Goal: Task Accomplishment & Management: Use online tool/utility

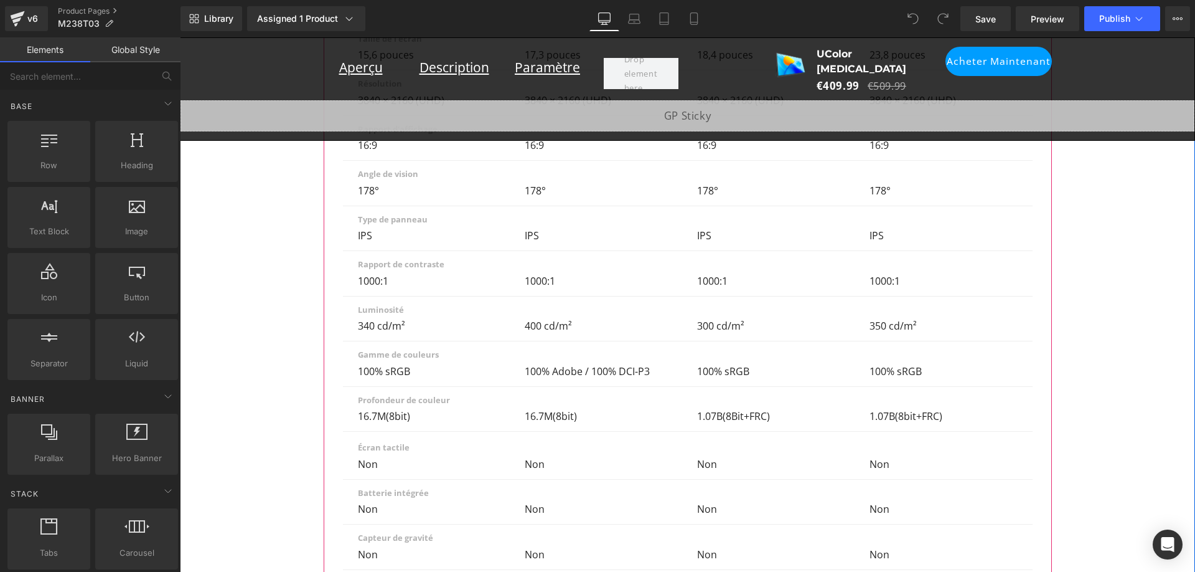
scroll to position [8778, 0]
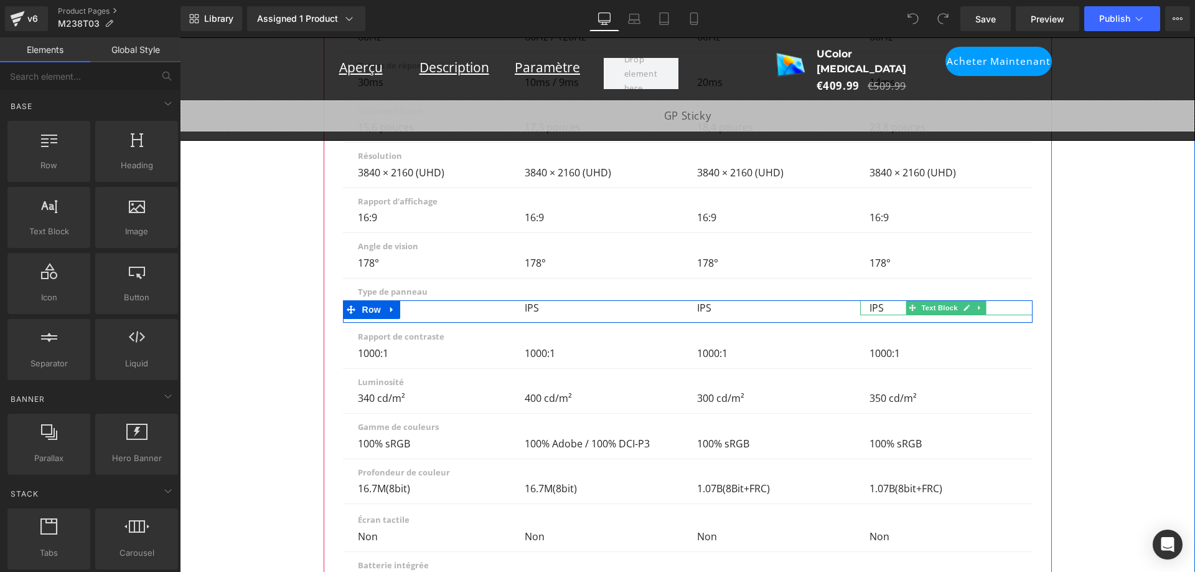
click at [880, 300] on p "IPS" at bounding box center [944, 307] width 148 height 15
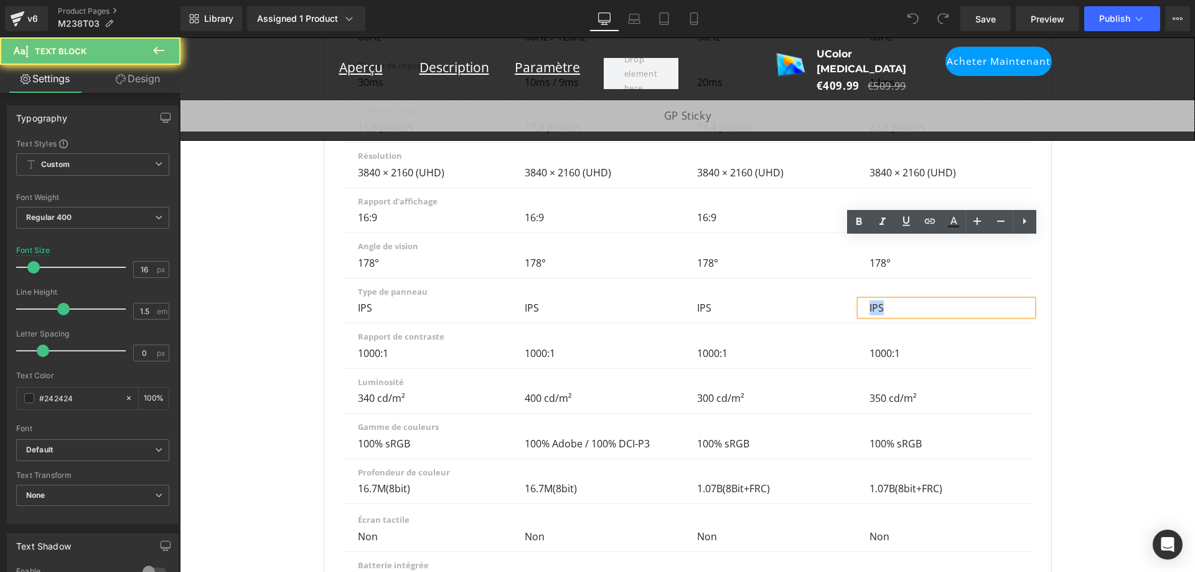
drag, startPoint x: 880, startPoint y: 247, endPoint x: 861, endPoint y: 247, distance: 18.7
click at [861, 300] on div "IPS" at bounding box center [946, 307] width 172 height 15
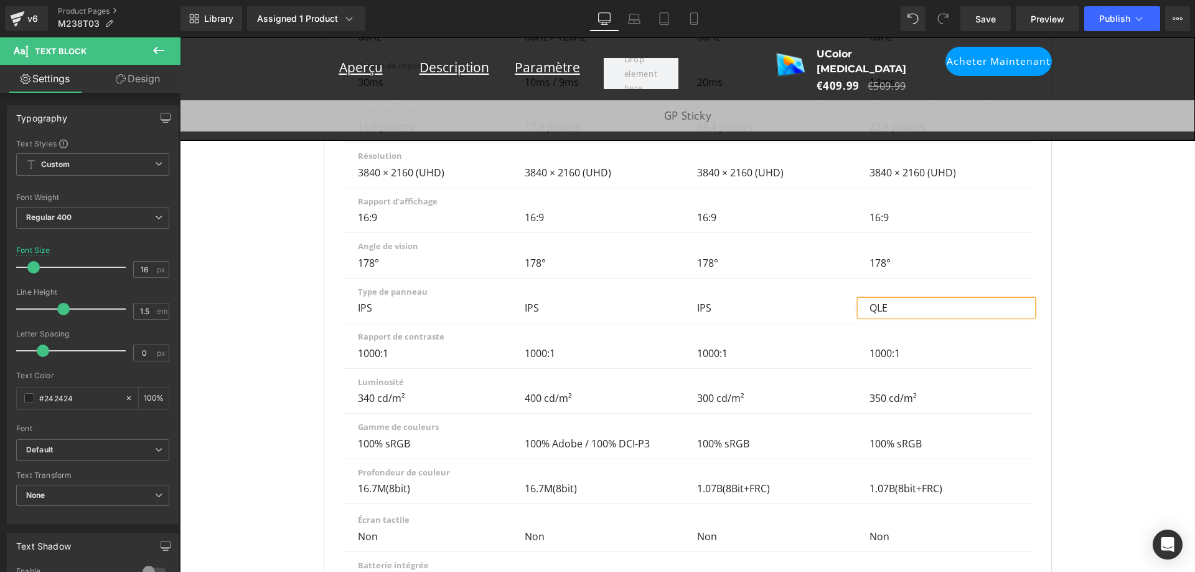
scroll to position [0, 0]
click at [972, 10] on link "Save" at bounding box center [986, 18] width 50 height 25
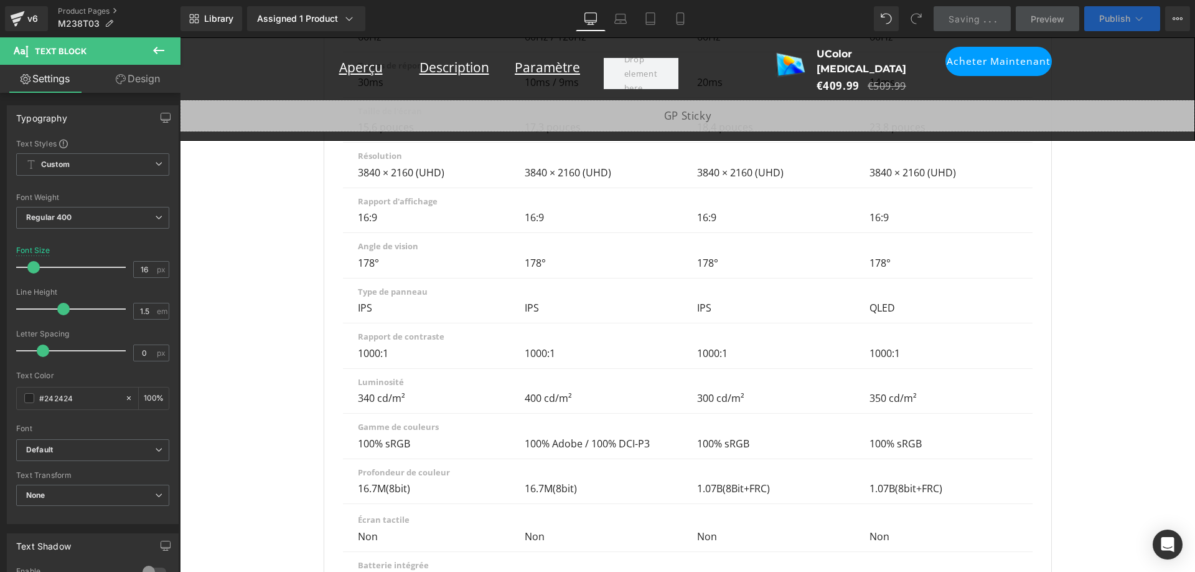
scroll to position [0, 1378]
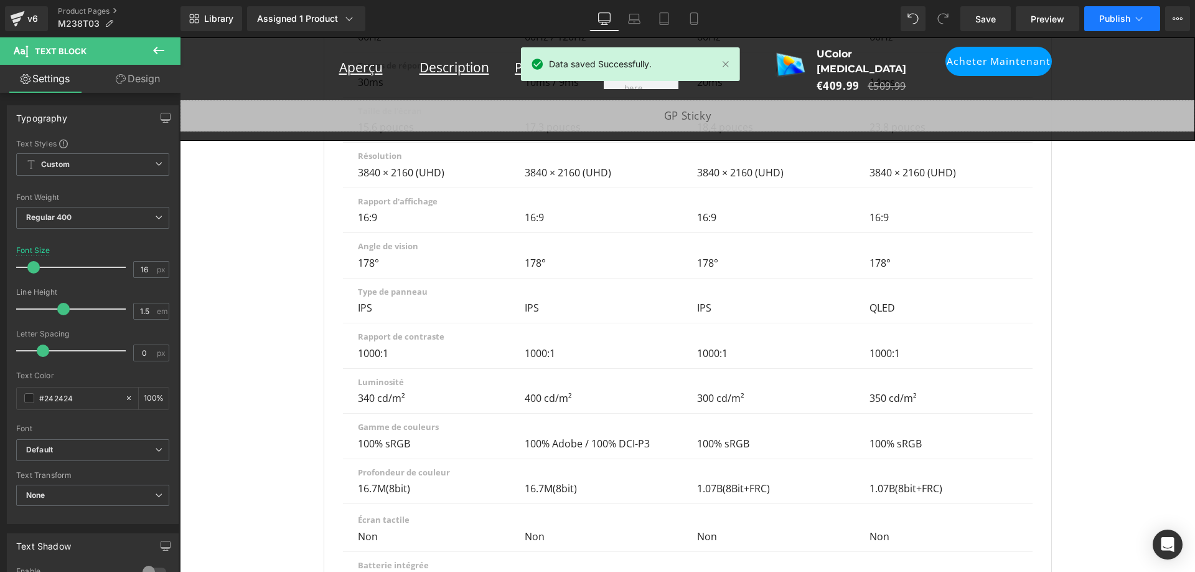
click at [1103, 16] on span "Publish" at bounding box center [1114, 19] width 31 height 10
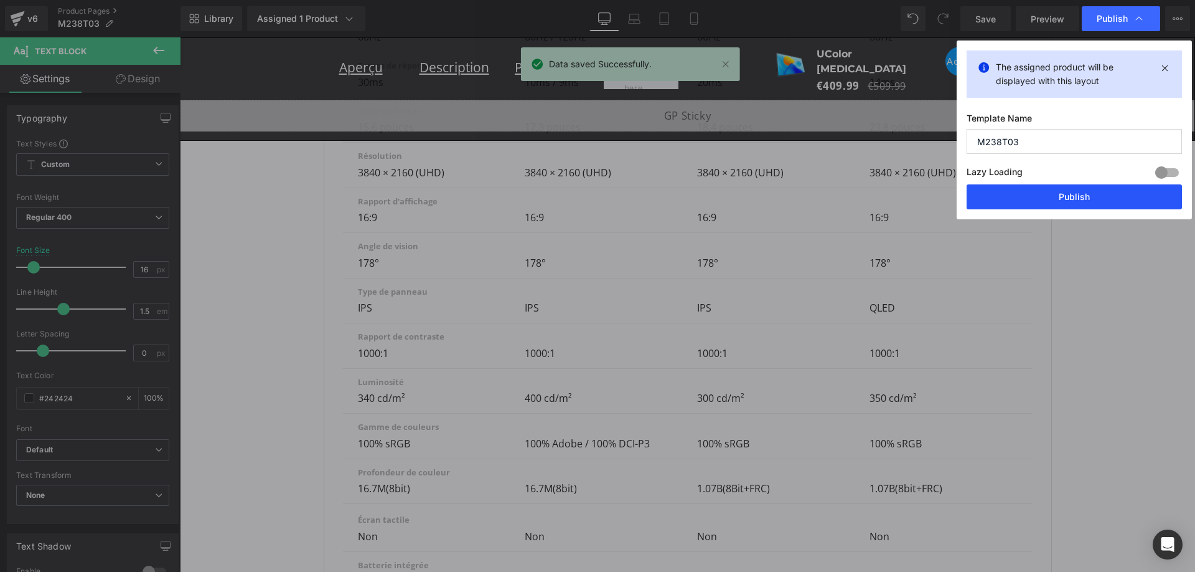
click at [1082, 196] on button "Publish" at bounding box center [1074, 196] width 215 height 25
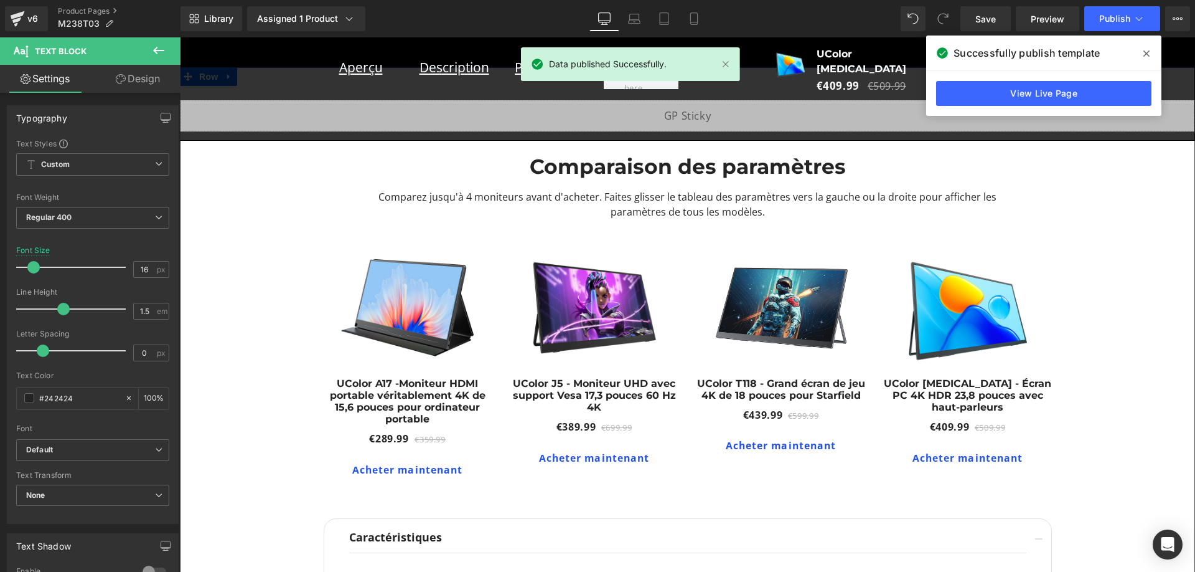
scroll to position [0, 0]
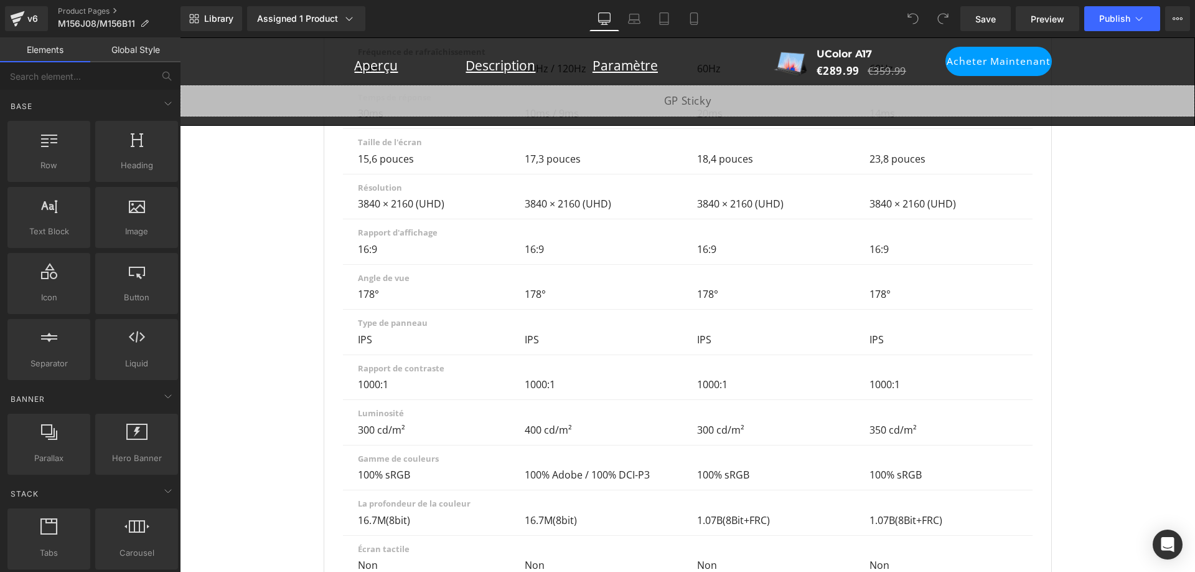
scroll to position [0, 1378]
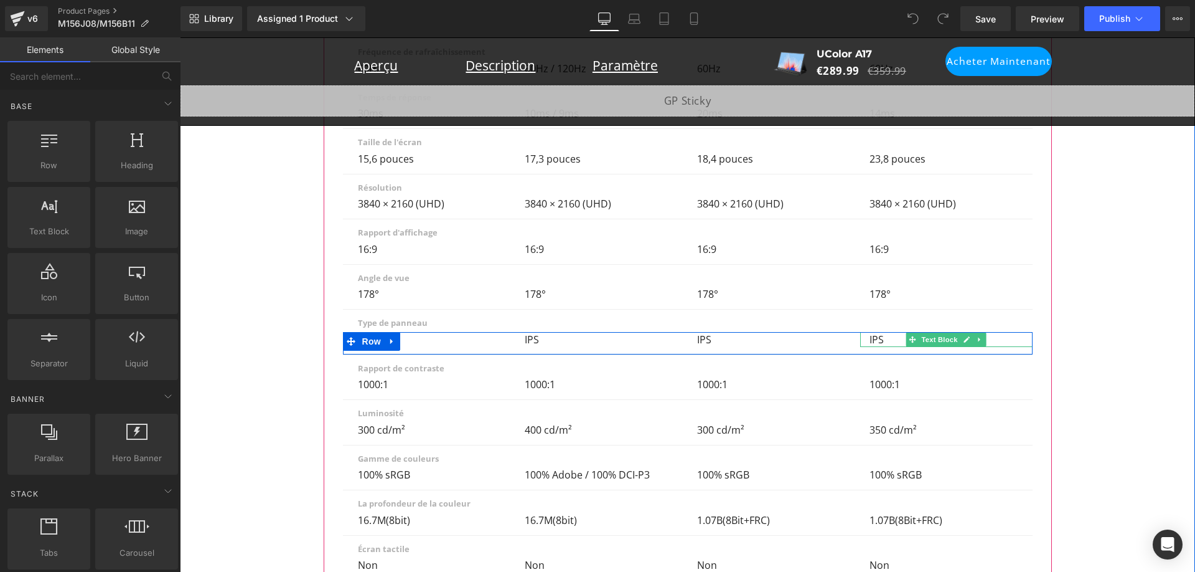
click at [880, 332] on p "IPS" at bounding box center [944, 339] width 148 height 15
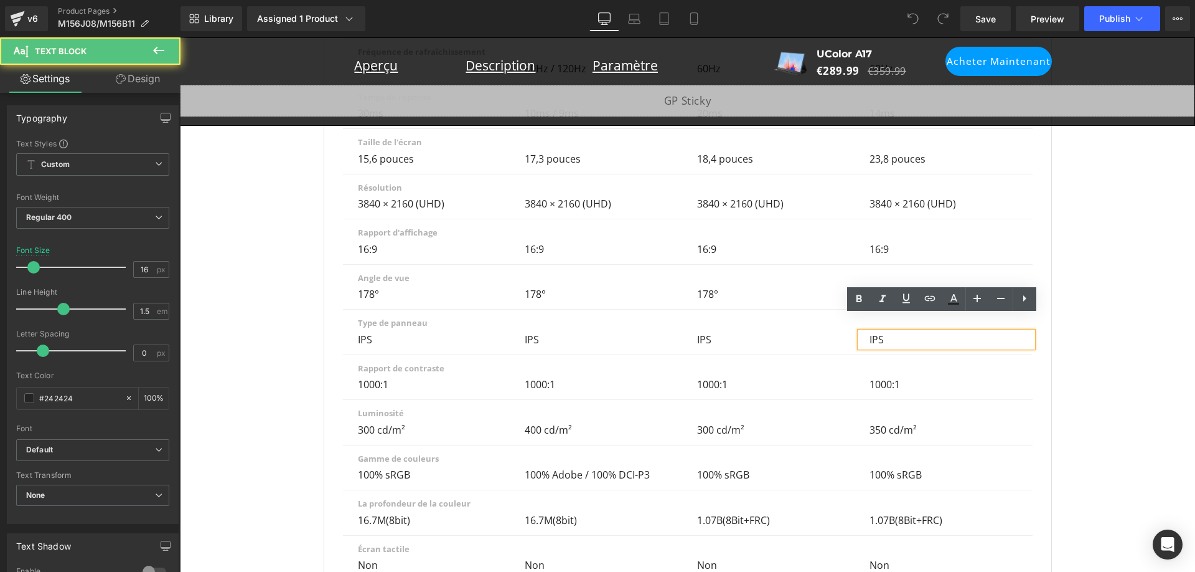
click at [888, 332] on p "IPS" at bounding box center [944, 339] width 148 height 15
click at [864, 332] on div "IPS" at bounding box center [946, 339] width 172 height 15
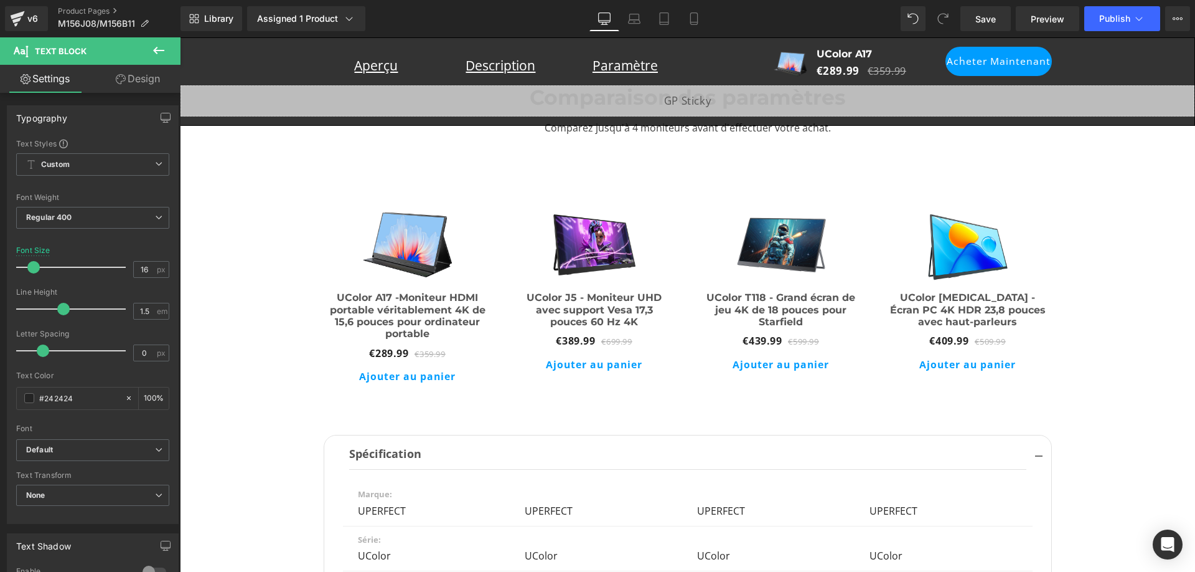
scroll to position [0, 689]
click at [994, 25] on span "Save" at bounding box center [986, 18] width 21 height 13
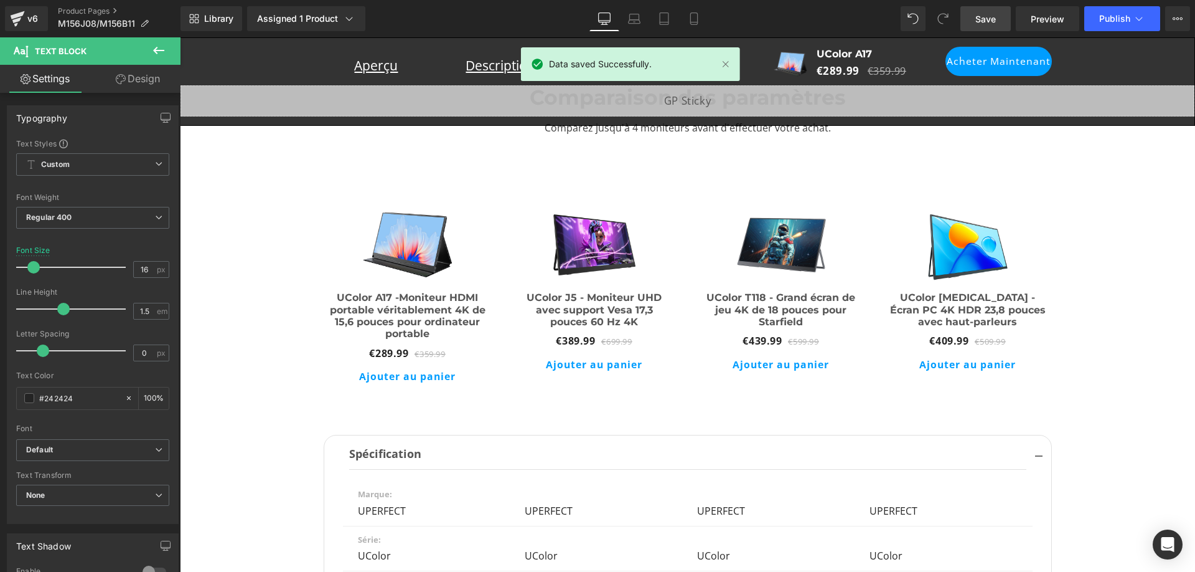
scroll to position [0, 0]
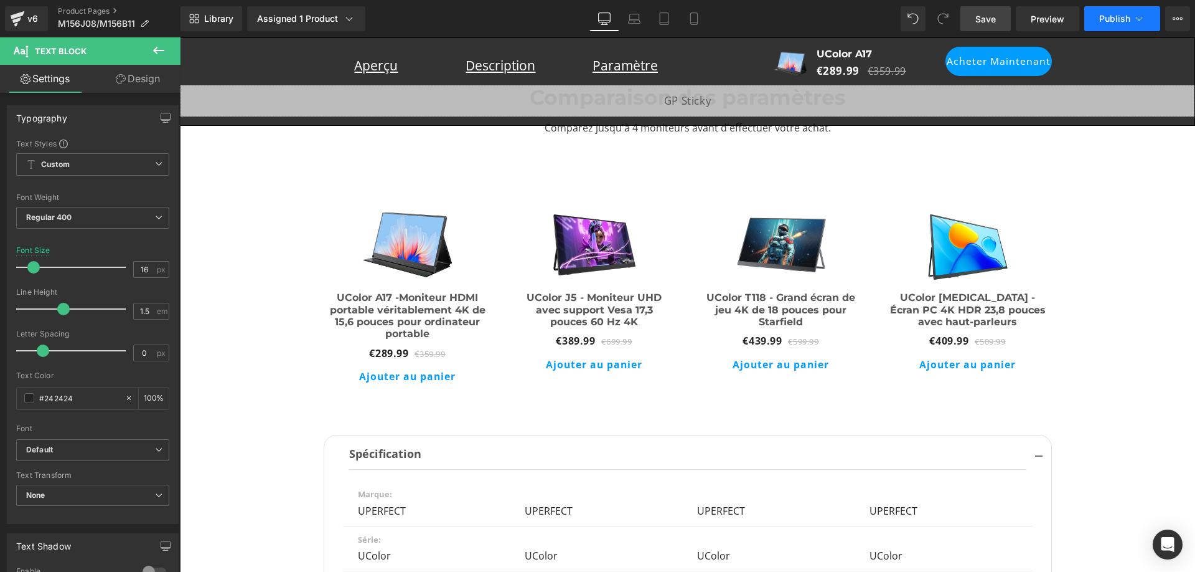
click at [1109, 9] on button "Publish" at bounding box center [1122, 18] width 76 height 25
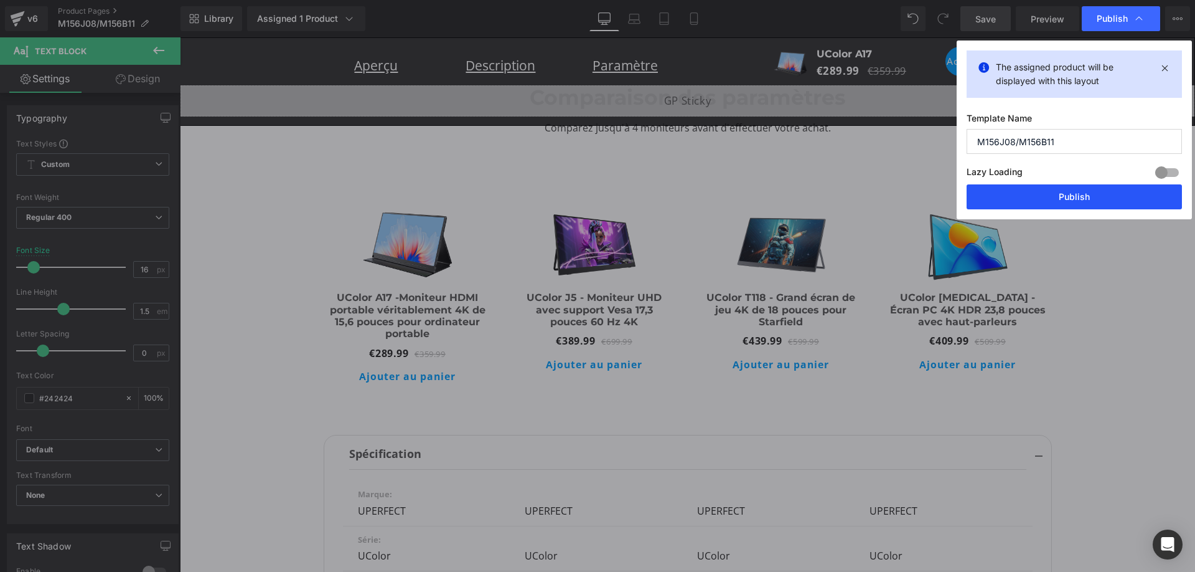
scroll to position [0, 689]
click at [1054, 194] on button "Publish" at bounding box center [1074, 196] width 215 height 25
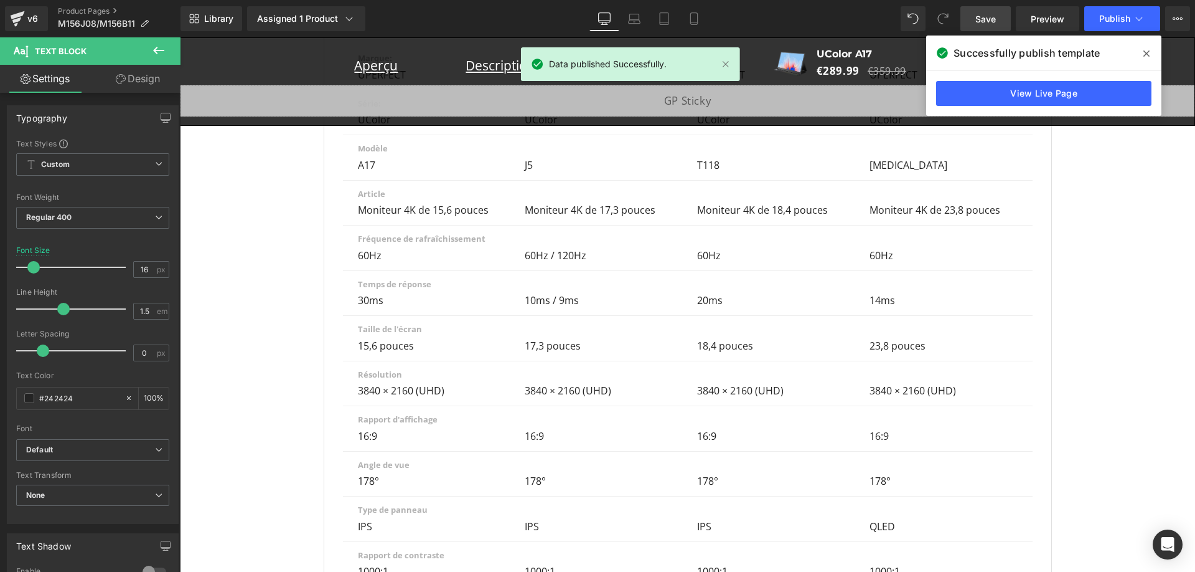
scroll to position [0, 1378]
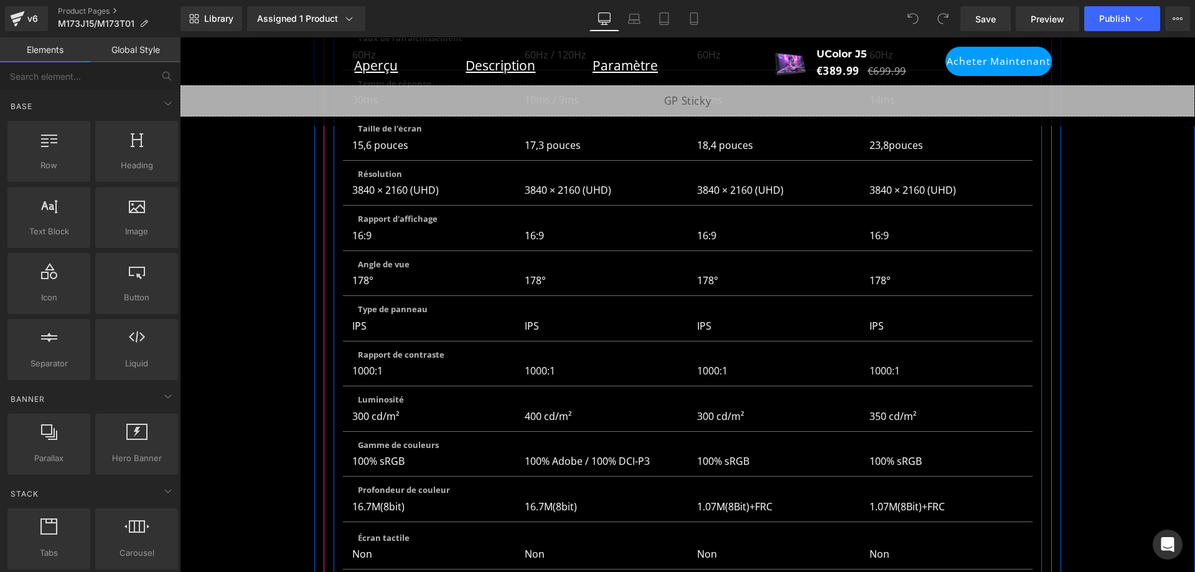
scroll to position [5541, 0]
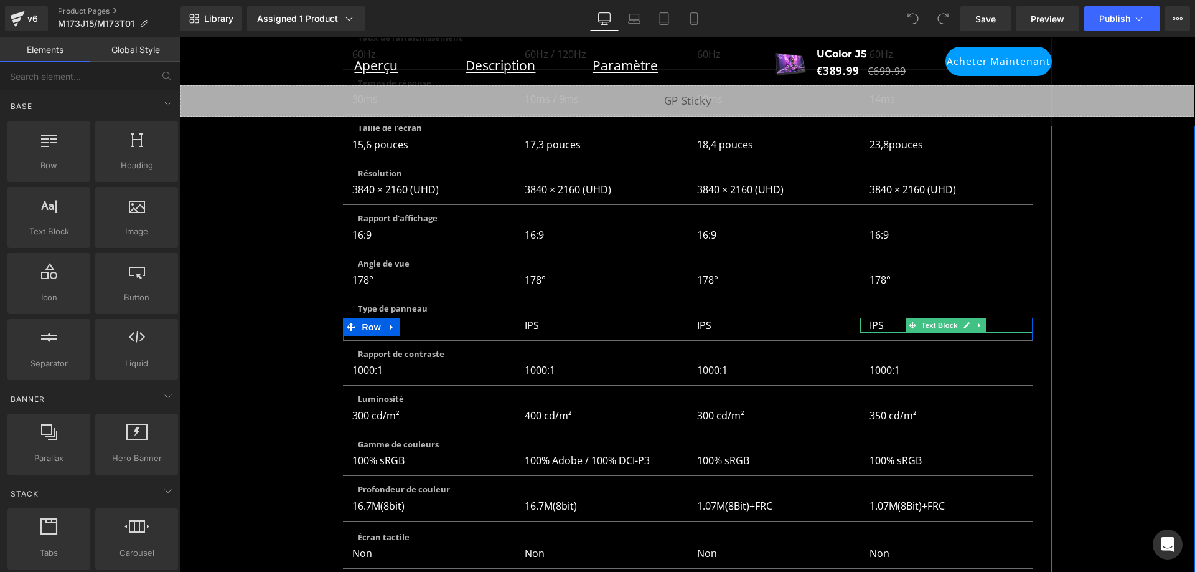
click at [871, 318] on p "IPS" at bounding box center [944, 325] width 148 height 15
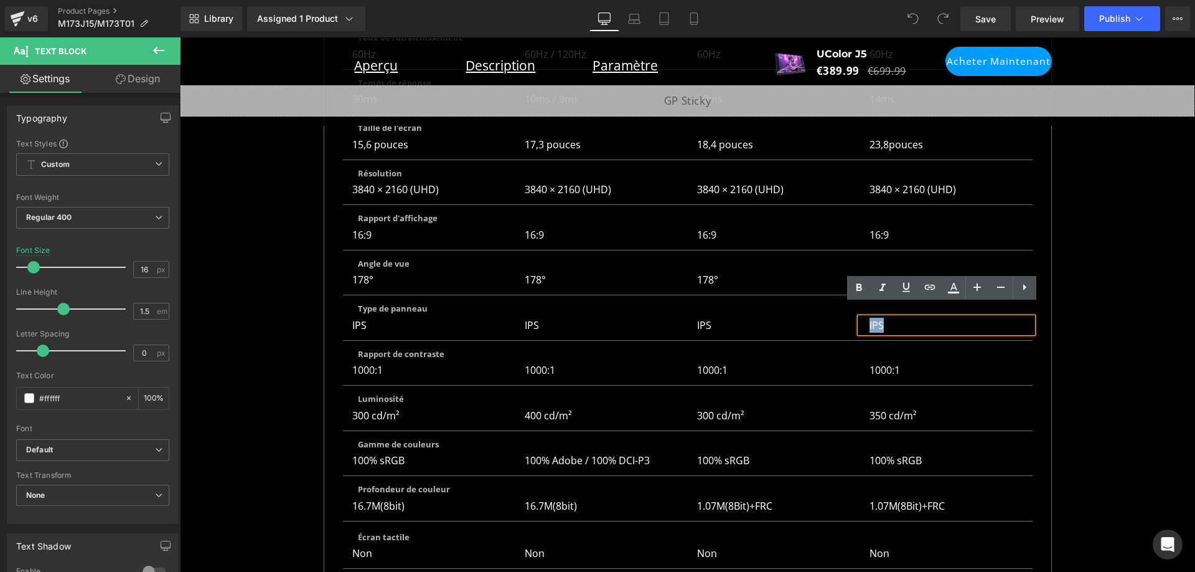
drag, startPoint x: 880, startPoint y: 313, endPoint x: 862, endPoint y: 308, distance: 18.7
click at [862, 318] on div "IPS" at bounding box center [946, 325] width 172 height 15
click at [985, 21] on span "Save" at bounding box center [986, 18] width 21 height 13
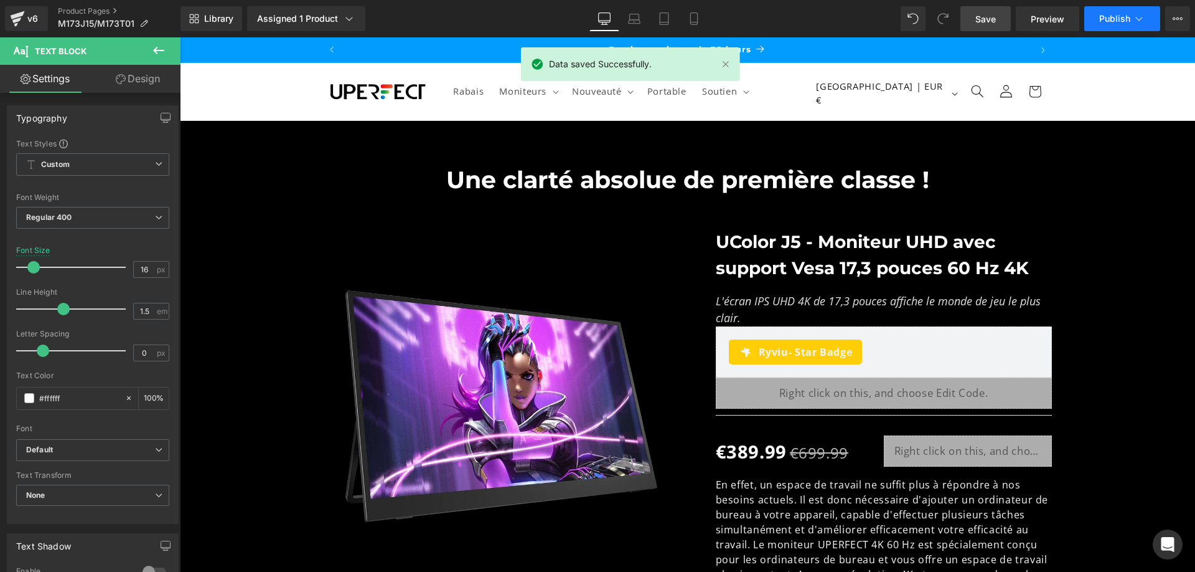
click at [1111, 21] on span "Publish" at bounding box center [1114, 19] width 31 height 10
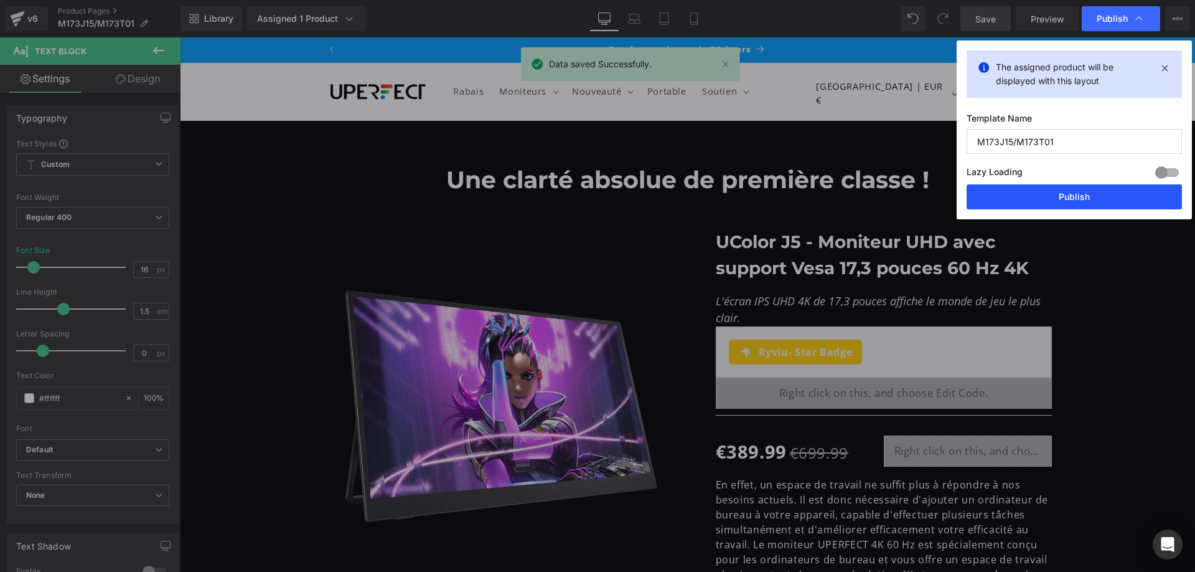
click at [1062, 194] on button "Publish" at bounding box center [1074, 196] width 215 height 25
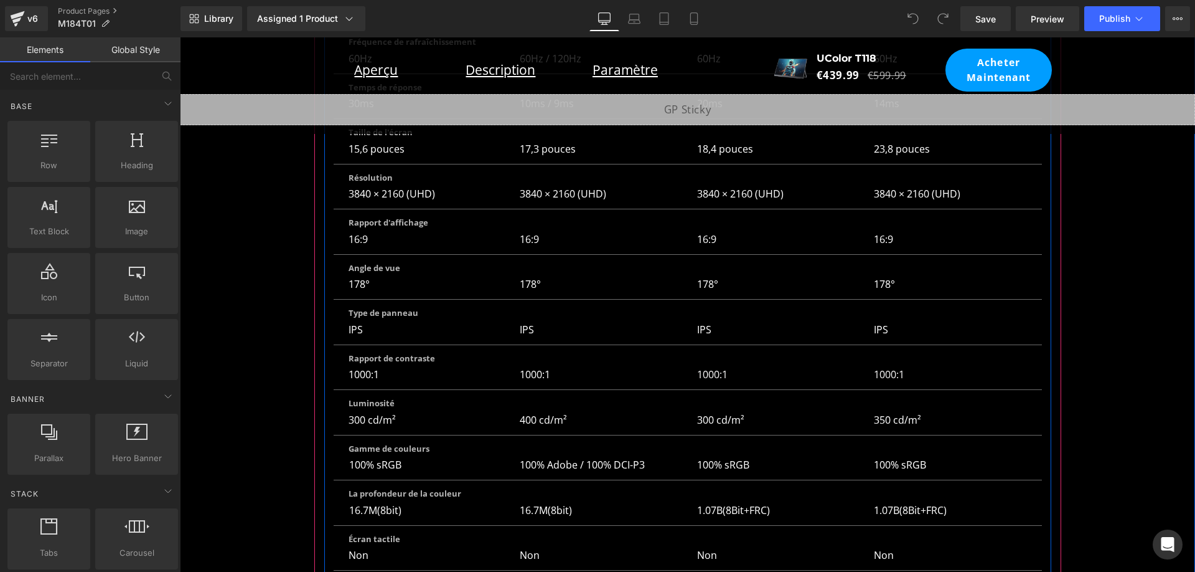
scroll to position [6350, 0]
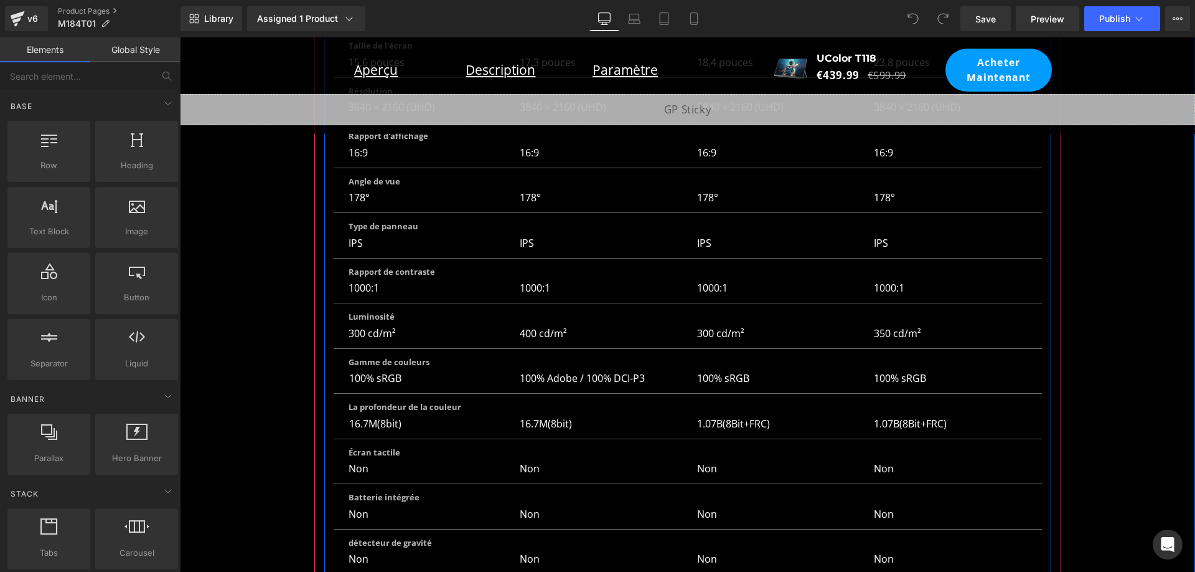
click at [878, 235] on p "IPS" at bounding box center [950, 242] width 153 height 15
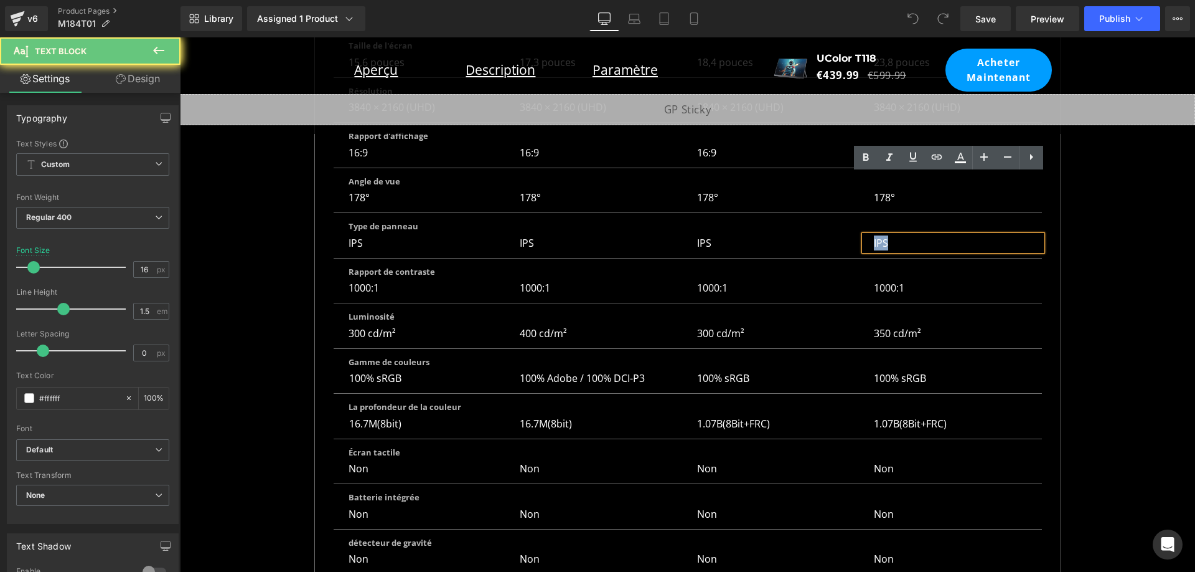
drag, startPoint x: 888, startPoint y: 181, endPoint x: 870, endPoint y: 184, distance: 18.4
click at [874, 235] on p "IPS" at bounding box center [950, 242] width 153 height 15
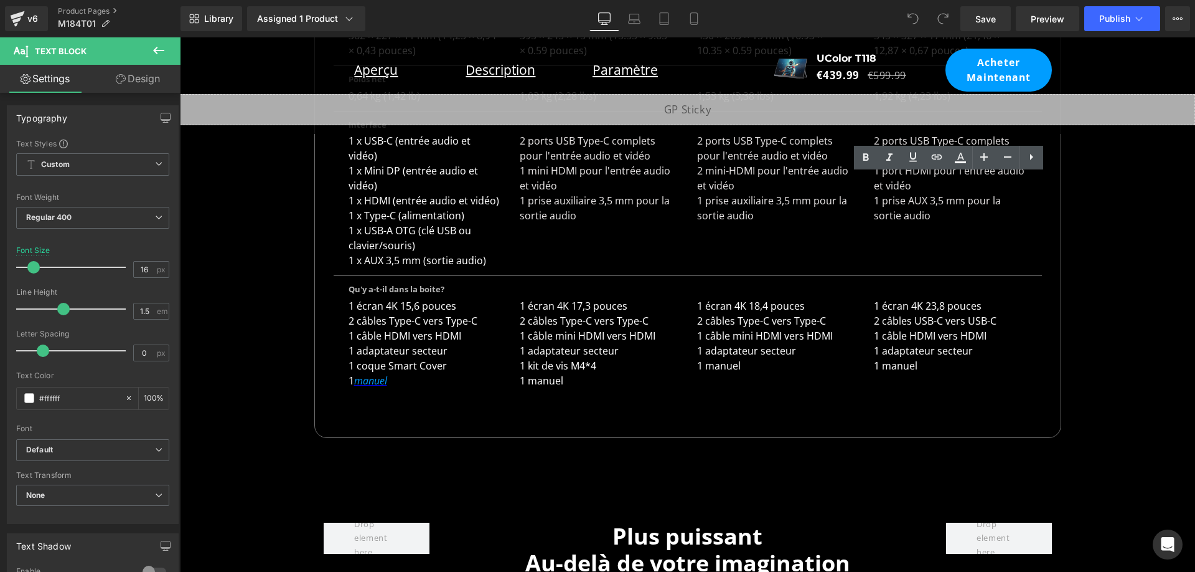
scroll to position [0, 689]
drag, startPoint x: 1149, startPoint y: 197, endPoint x: 1126, endPoint y: 148, distance: 54.6
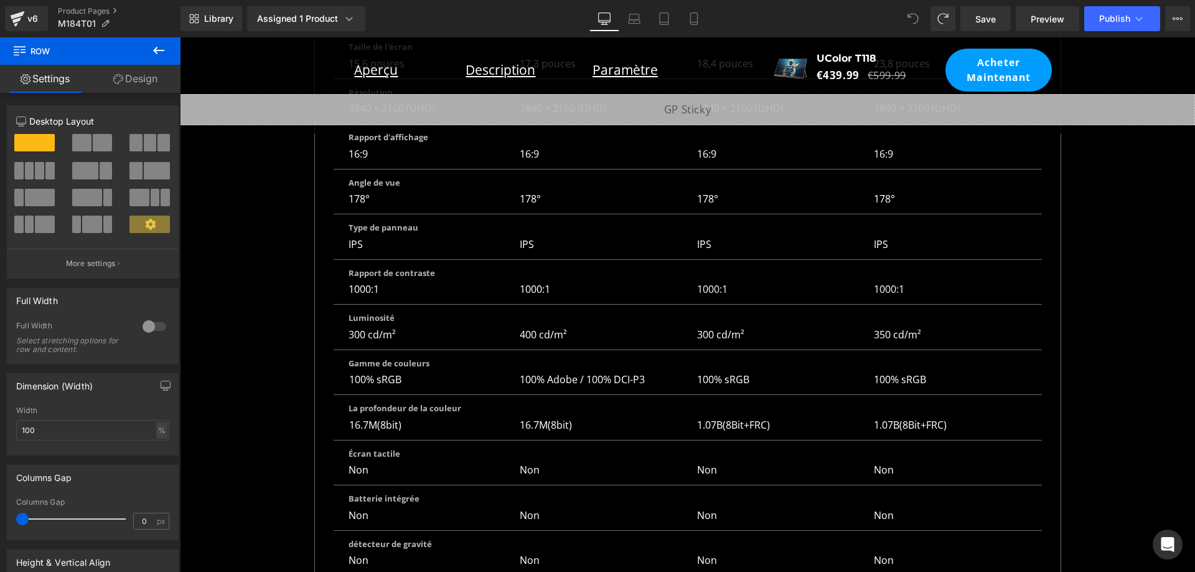
scroll to position [6307, 0]
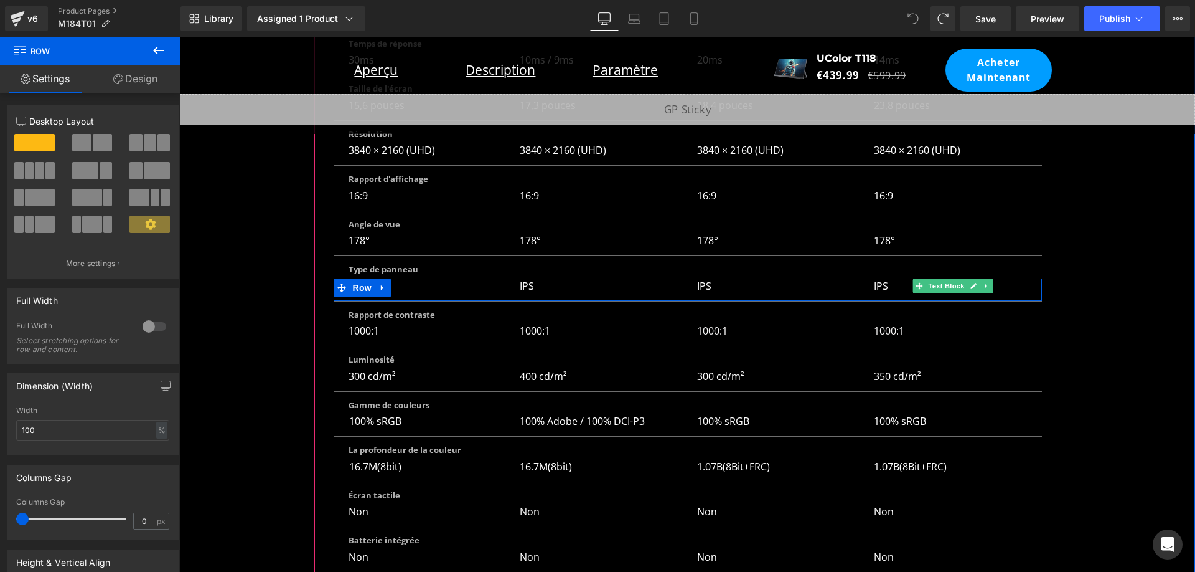
click at [892, 278] on p "IPS" at bounding box center [950, 285] width 153 height 15
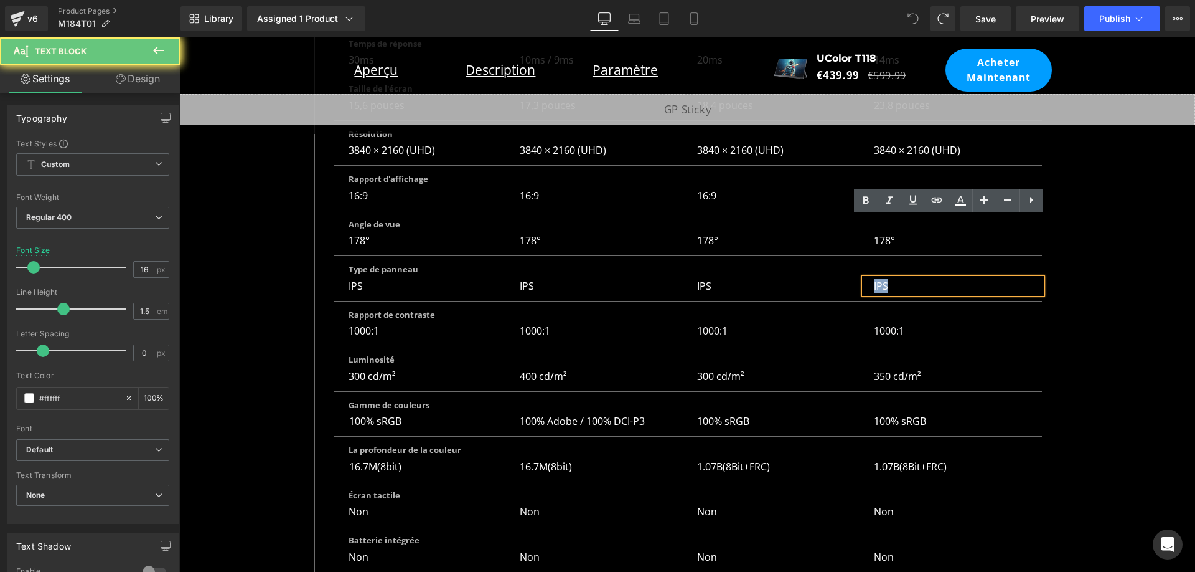
drag, startPoint x: 891, startPoint y: 223, endPoint x: 870, endPoint y: 227, distance: 20.9
click at [874, 278] on p "IPS" at bounding box center [950, 285] width 153 height 15
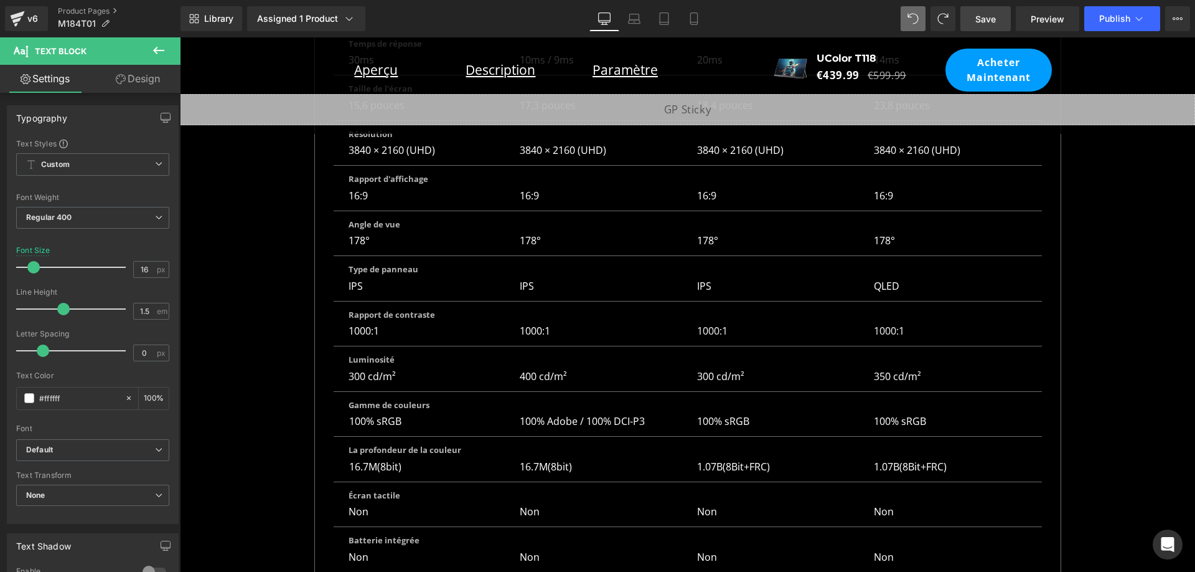
click at [999, 19] on link "Save" at bounding box center [986, 18] width 50 height 25
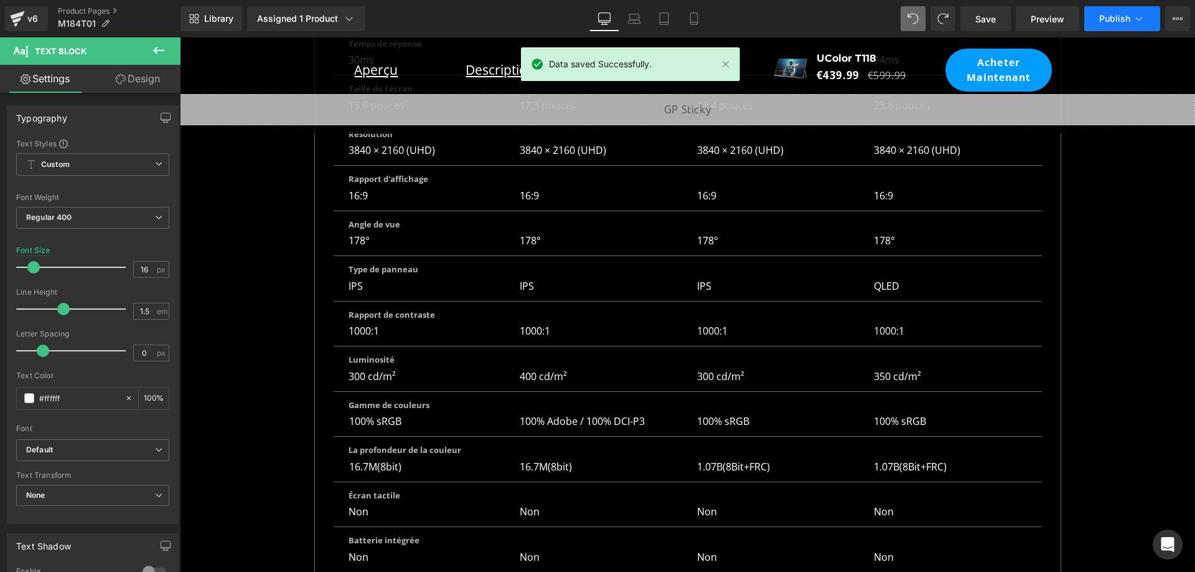
click at [1121, 17] on span "Publish" at bounding box center [1114, 19] width 31 height 10
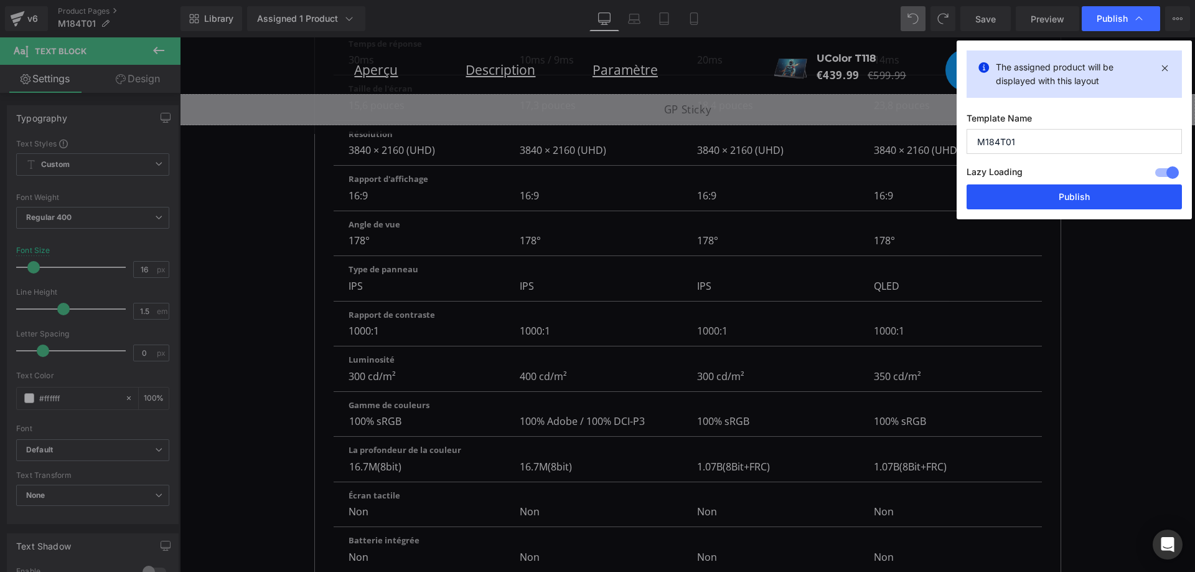
click at [1096, 191] on button "Publish" at bounding box center [1074, 196] width 215 height 25
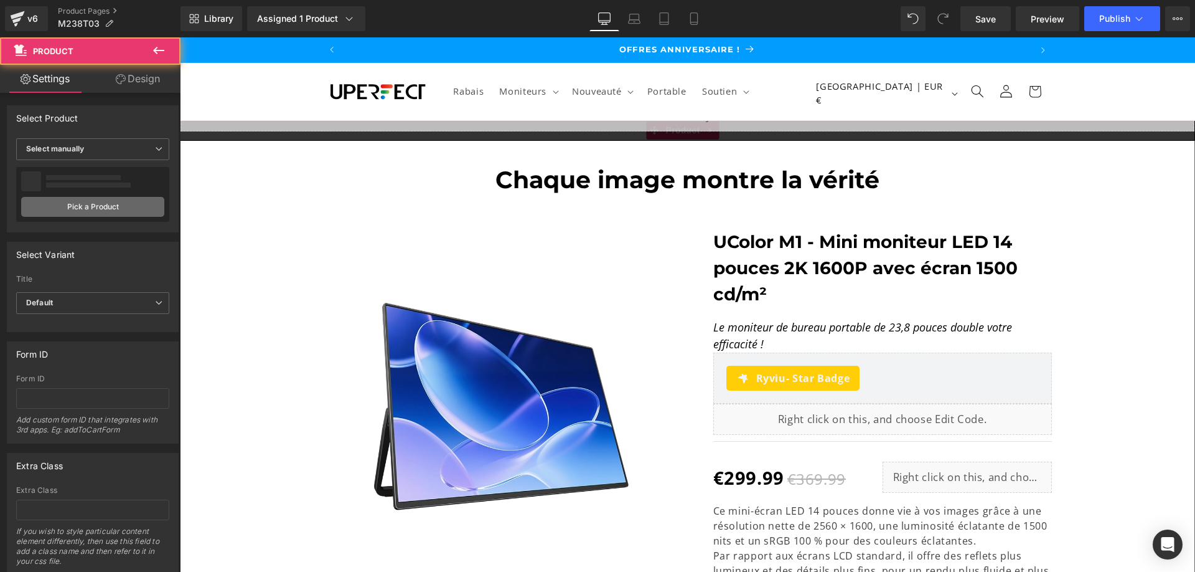
scroll to position [0, 1378]
click at [83, 205] on link "Pick a Product" at bounding box center [92, 207] width 143 height 20
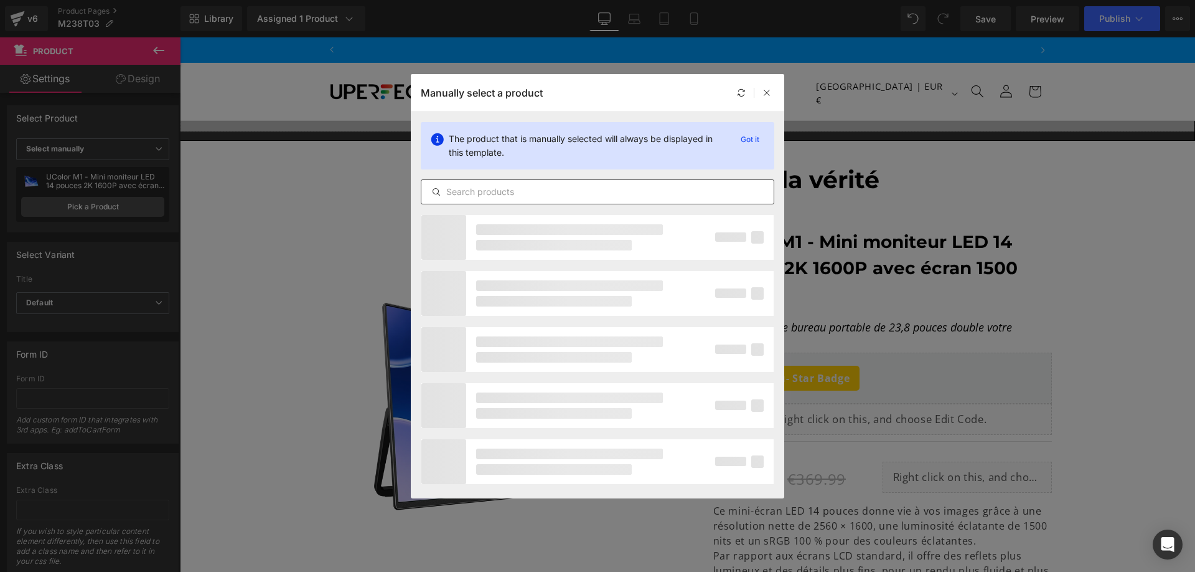
scroll to position [0, 689]
click at [552, 195] on input "text" at bounding box center [597, 191] width 352 height 15
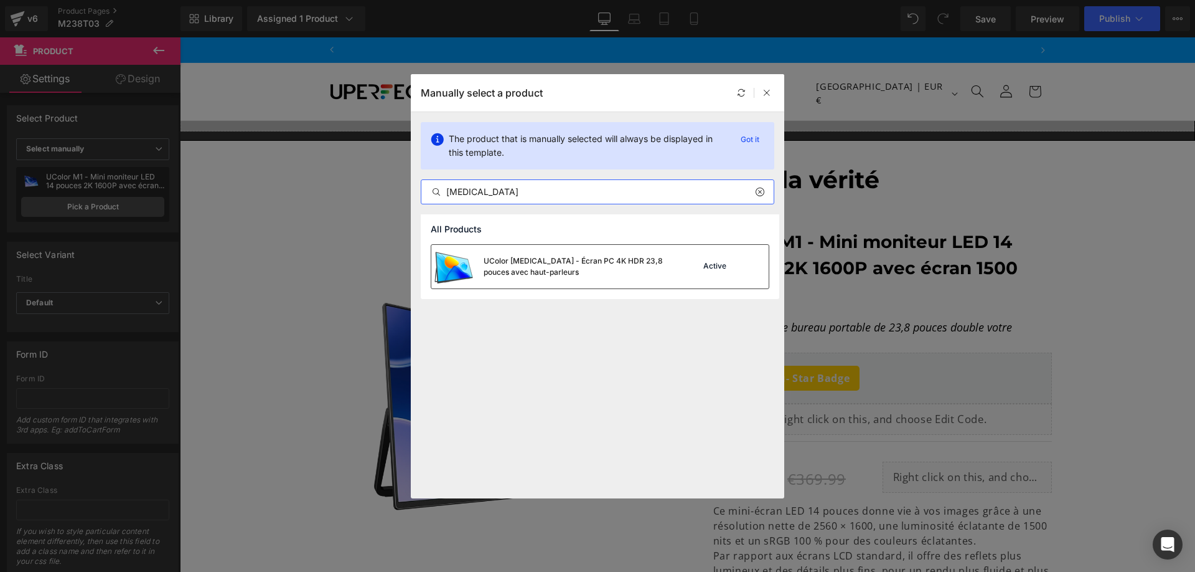
scroll to position [0, 1378]
type input "[MEDICAL_DATA]"
drag, startPoint x: 628, startPoint y: 271, endPoint x: 448, endPoint y: 233, distance: 183.9
click at [628, 271] on div "UColor [MEDICAL_DATA] - Écran PC 4K HDR 23,8 pouces avec haut-parleurs" at bounding box center [577, 266] width 187 height 22
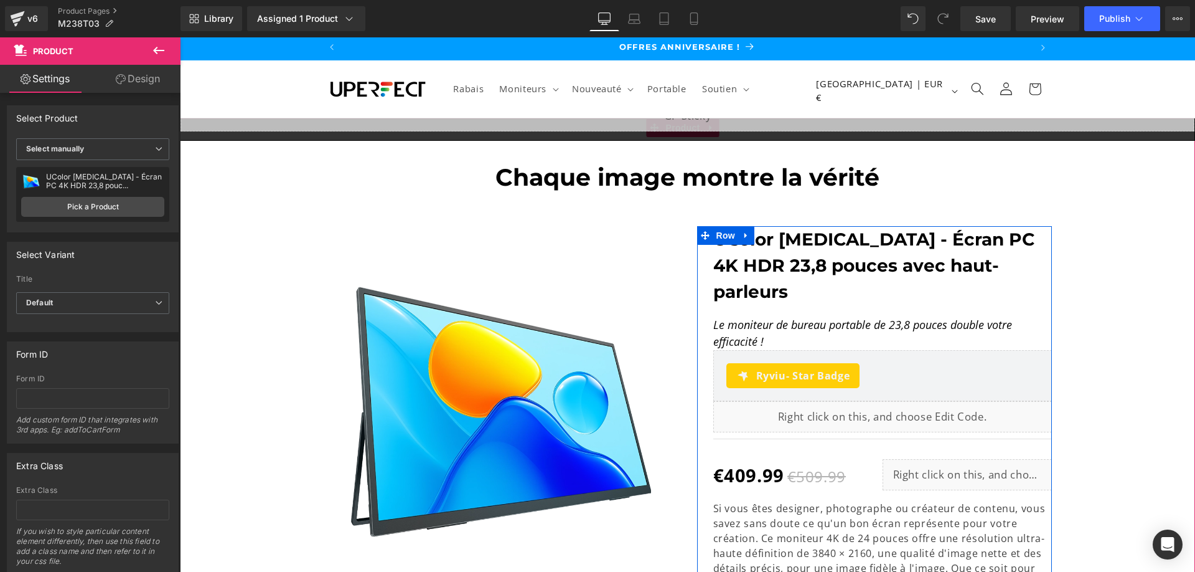
scroll to position [0, 0]
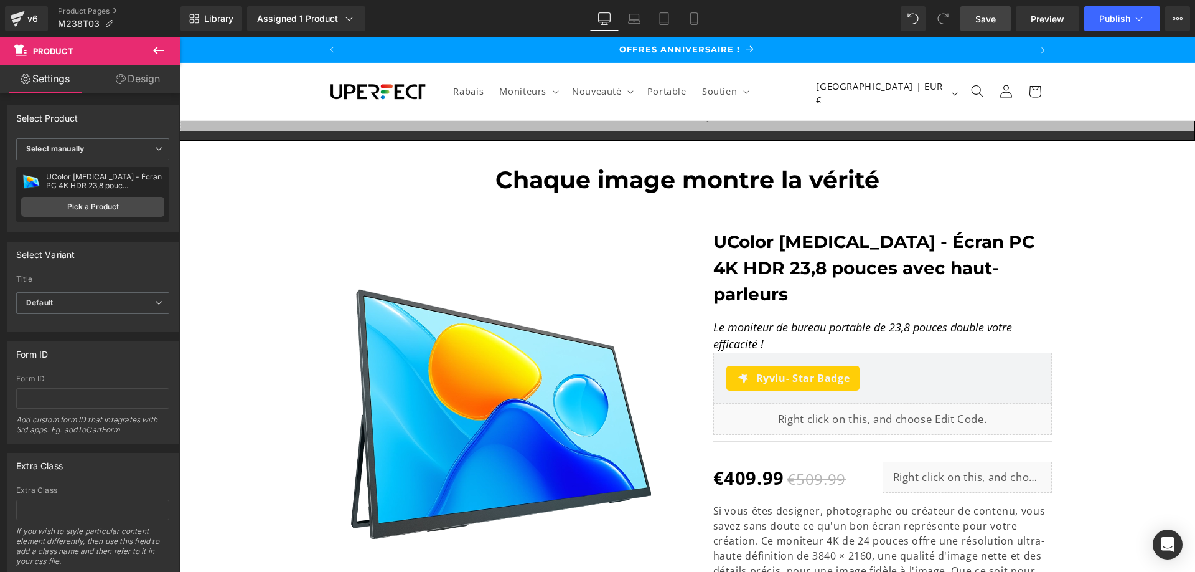
click at [995, 18] on span "Save" at bounding box center [986, 18] width 21 height 13
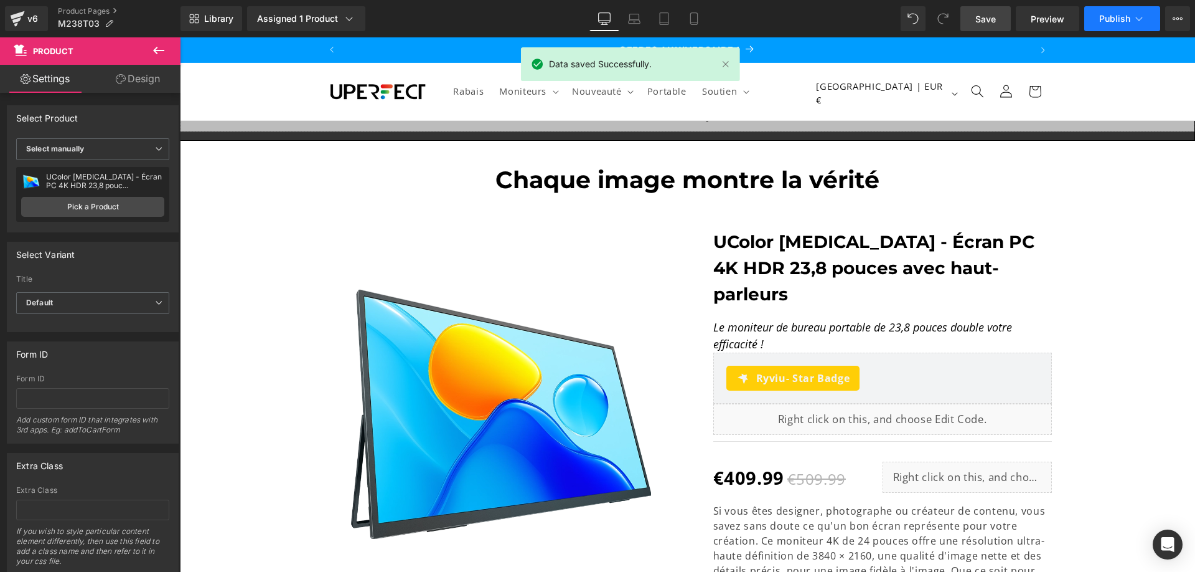
click at [1108, 14] on span "Publish" at bounding box center [1114, 19] width 31 height 10
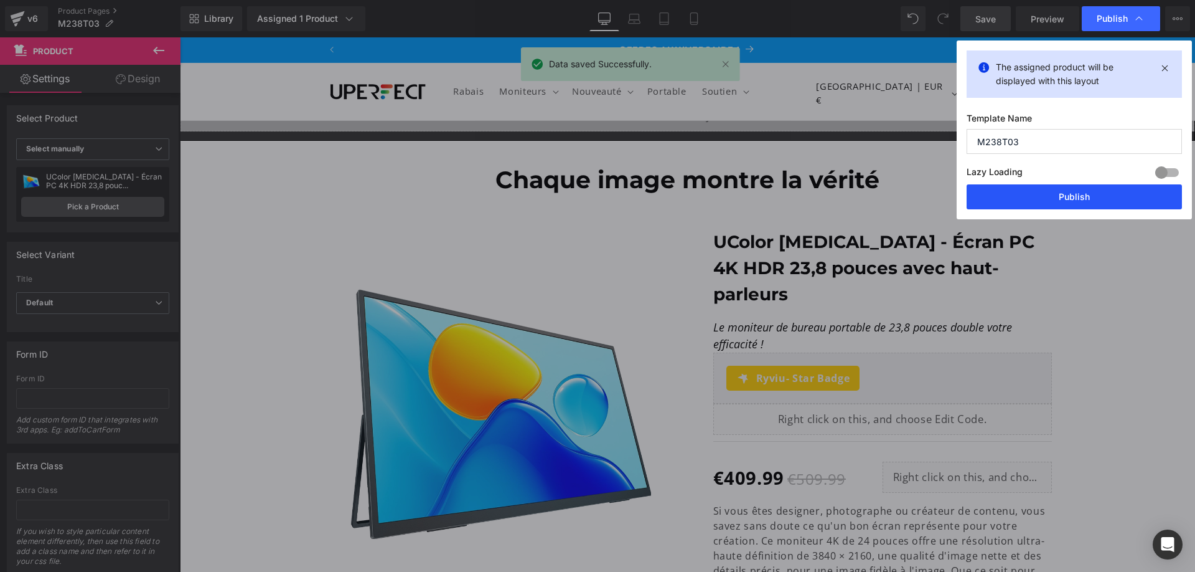
drag, startPoint x: 1071, startPoint y: 195, endPoint x: 852, endPoint y: 134, distance: 227.3
click at [1071, 195] on button "Publish" at bounding box center [1074, 196] width 215 height 25
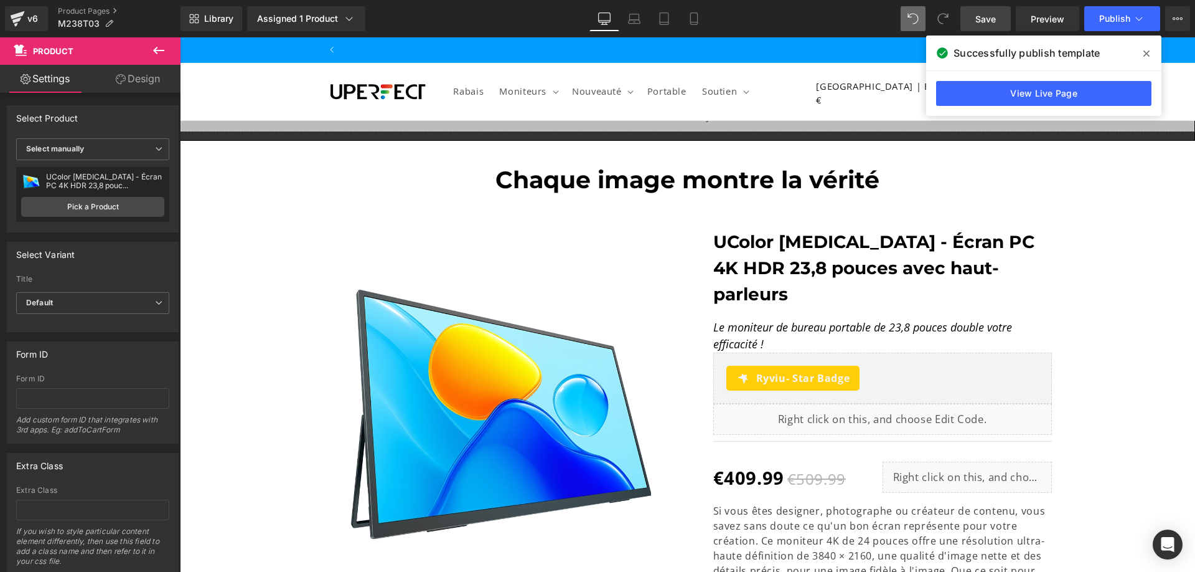
scroll to position [0, 689]
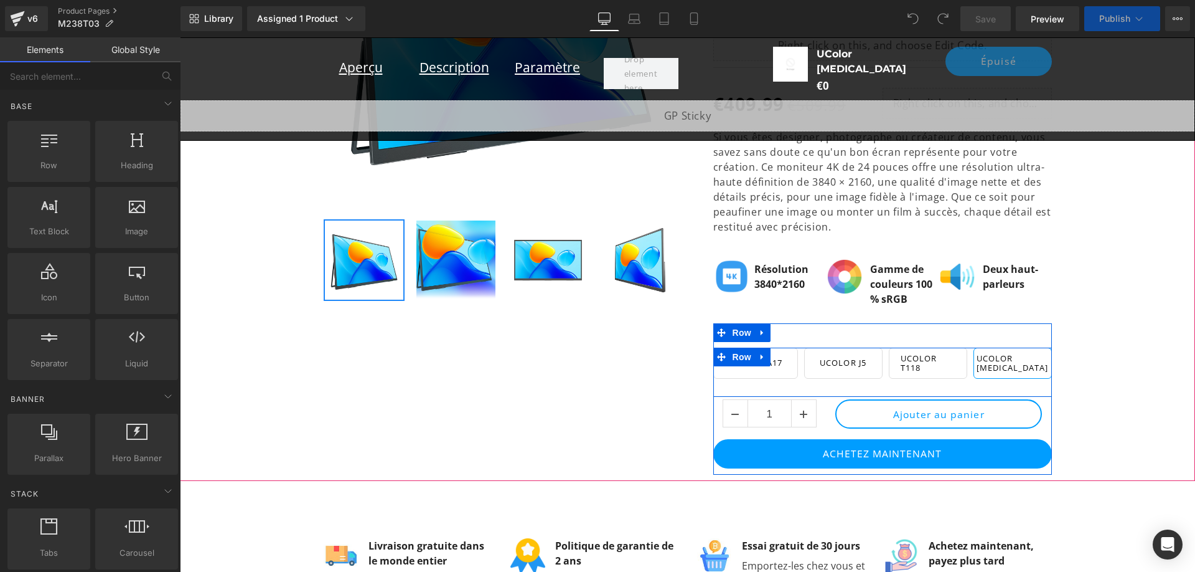
scroll to position [0, 1378]
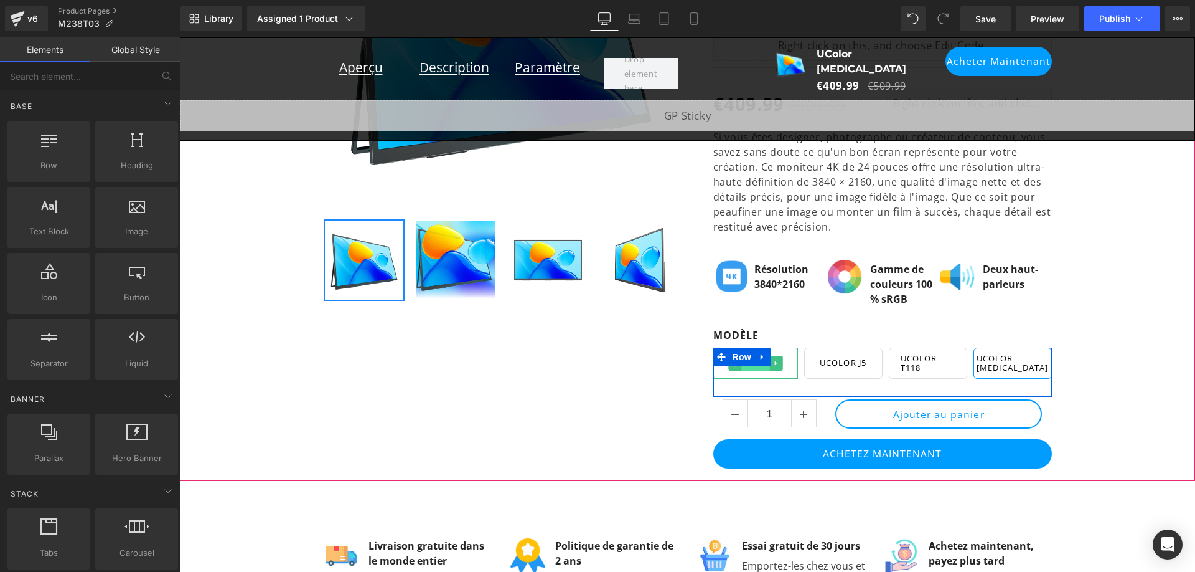
click at [763, 356] on span "Button" at bounding box center [755, 363] width 29 height 15
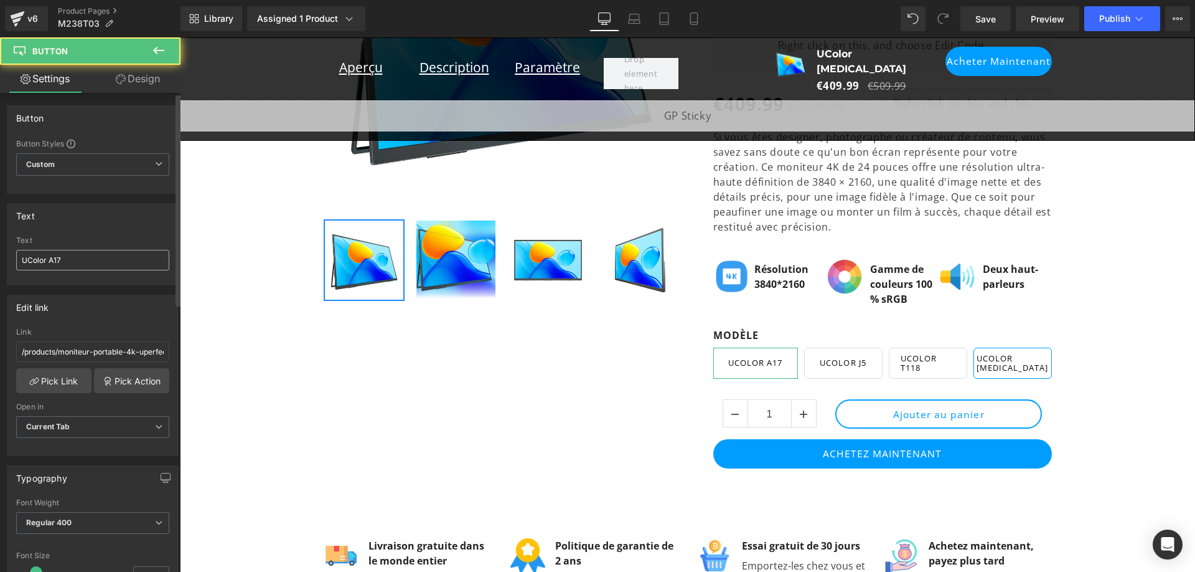
scroll to position [0, 0]
click at [47, 259] on input "UColor A17" at bounding box center [92, 260] width 153 height 21
drag, startPoint x: 49, startPoint y: 260, endPoint x: 7, endPoint y: 260, distance: 42.3
click at [7, 260] on div "Text UColor A17 Text UColor A17" at bounding box center [93, 244] width 172 height 82
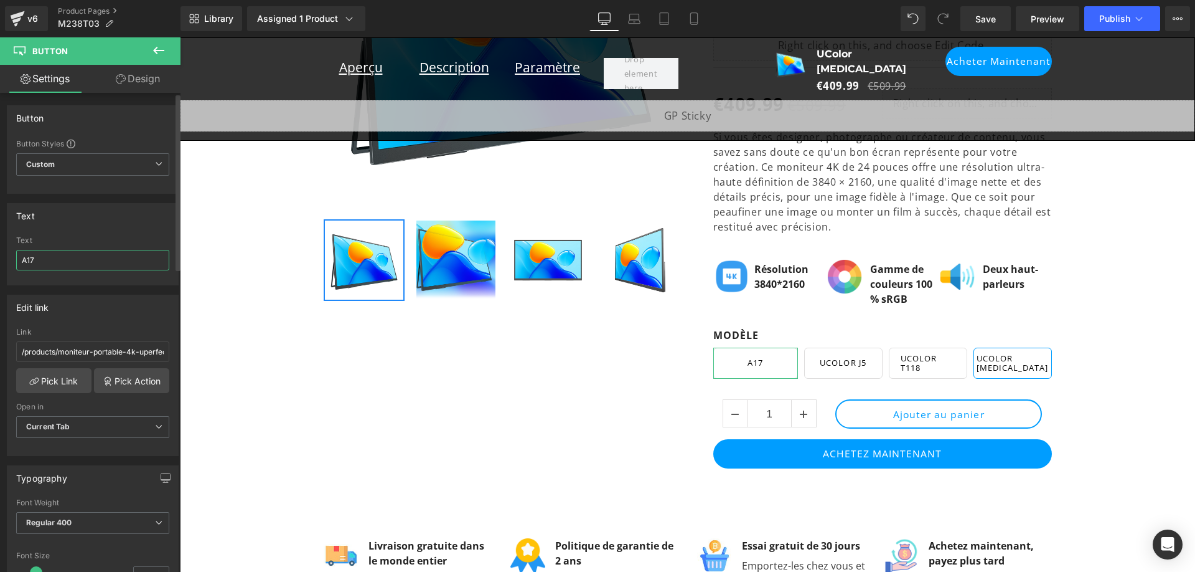
scroll to position [0, 689]
click at [90, 262] on input "A17" at bounding box center [92, 260] width 153 height 21
type input "A17 15.6""
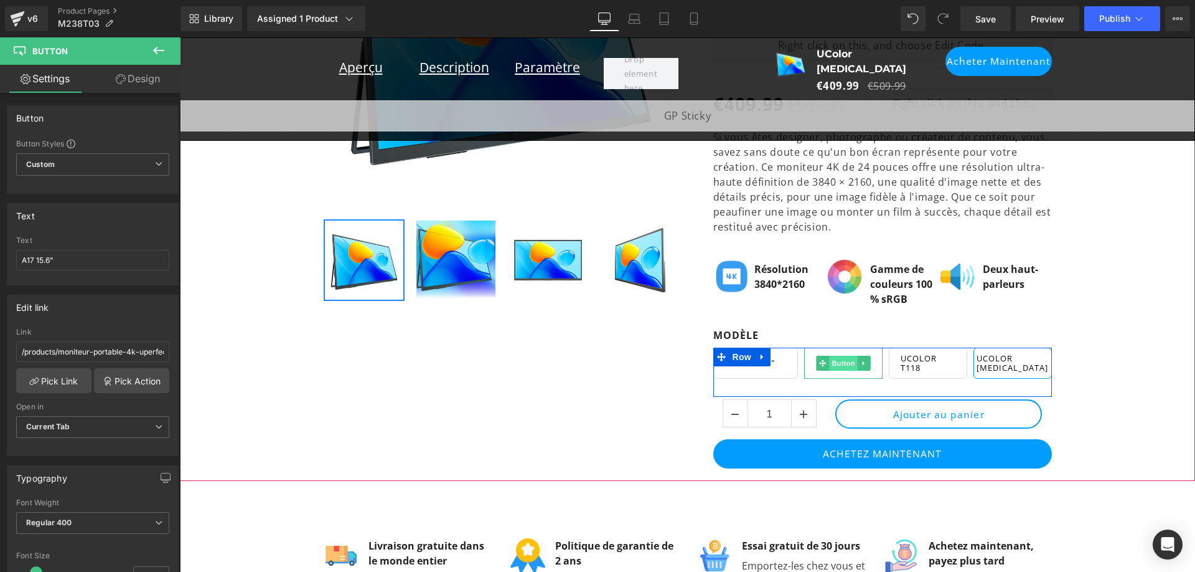
click at [835, 355] on span "Button" at bounding box center [843, 362] width 29 height 15
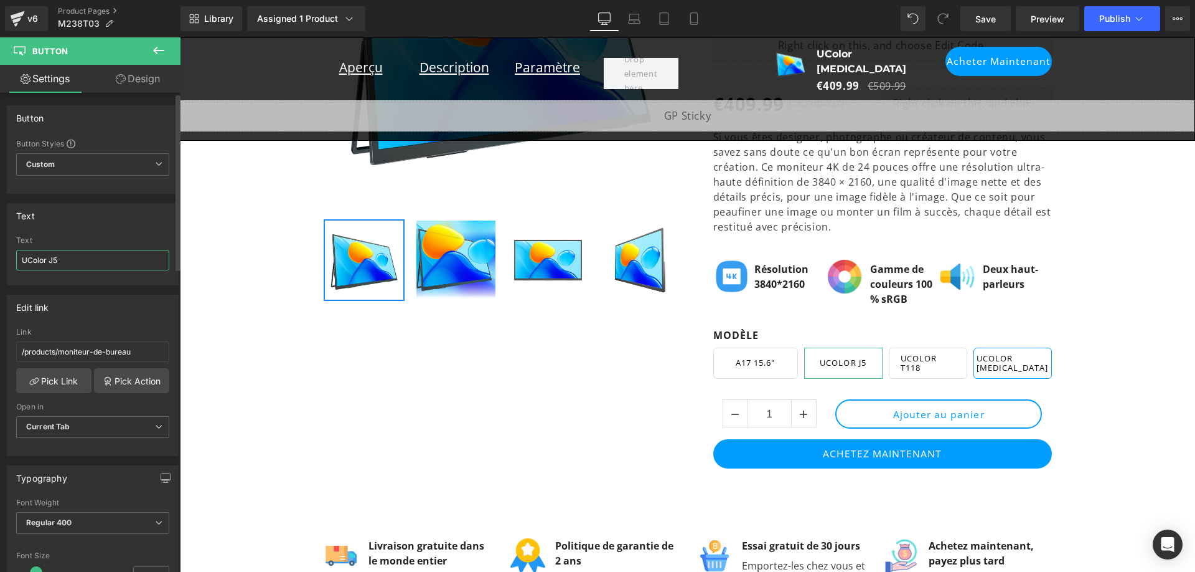
scroll to position [0, 0]
drag, startPoint x: 50, startPoint y: 260, endPoint x: 22, endPoint y: 260, distance: 28.0
click at [22, 260] on input "UColor J5" at bounding box center [92, 260] width 153 height 21
click at [47, 258] on input "J5" at bounding box center [92, 260] width 153 height 21
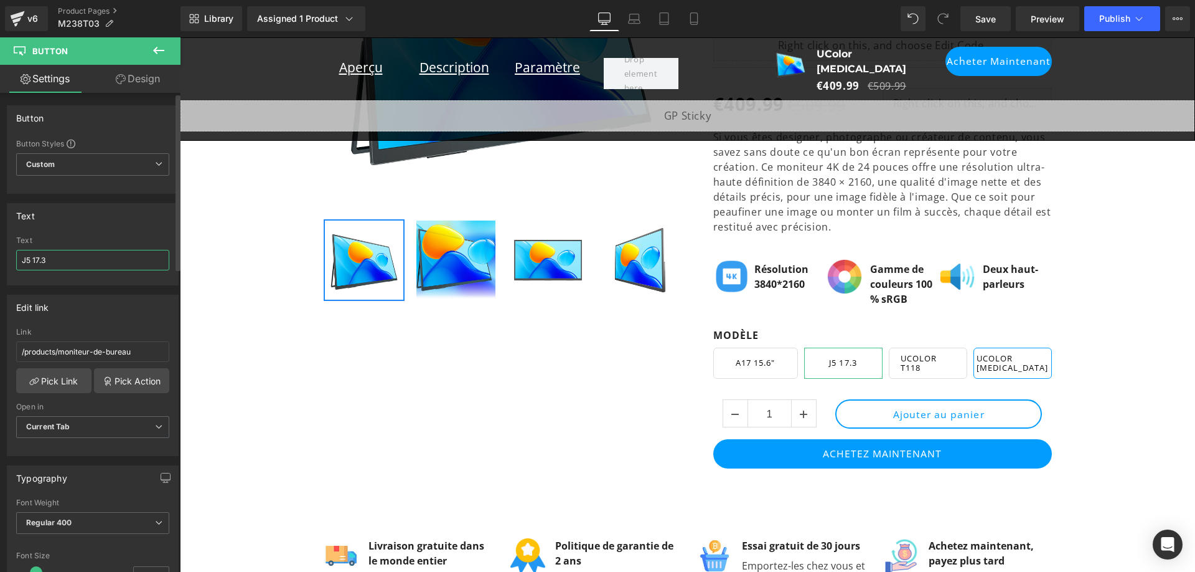
type input "J5 17.3""
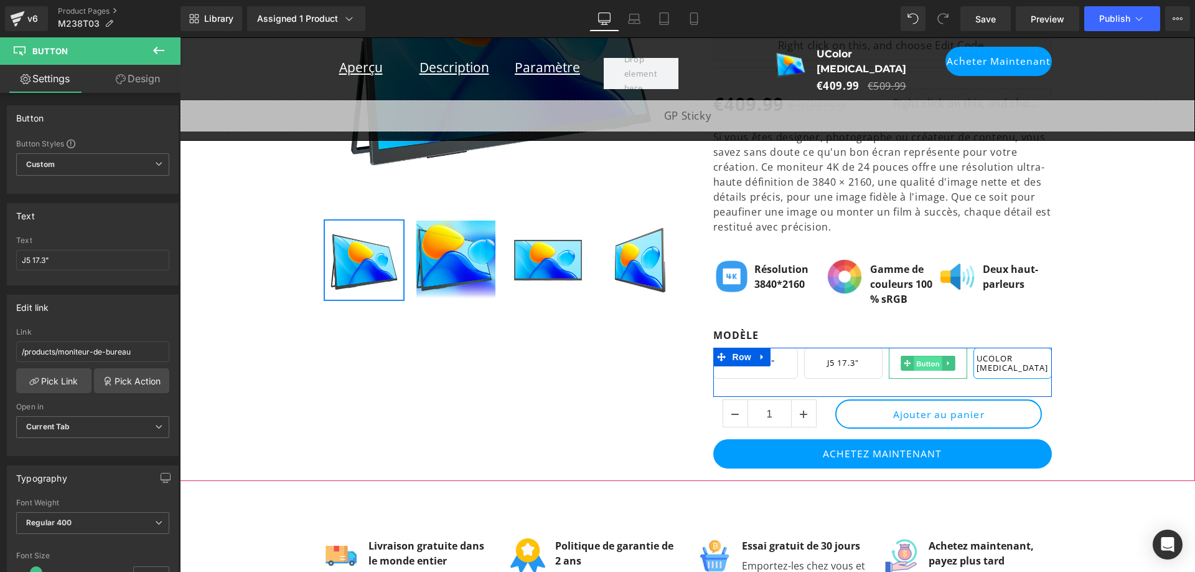
click at [916, 356] on span "Button" at bounding box center [928, 363] width 29 height 15
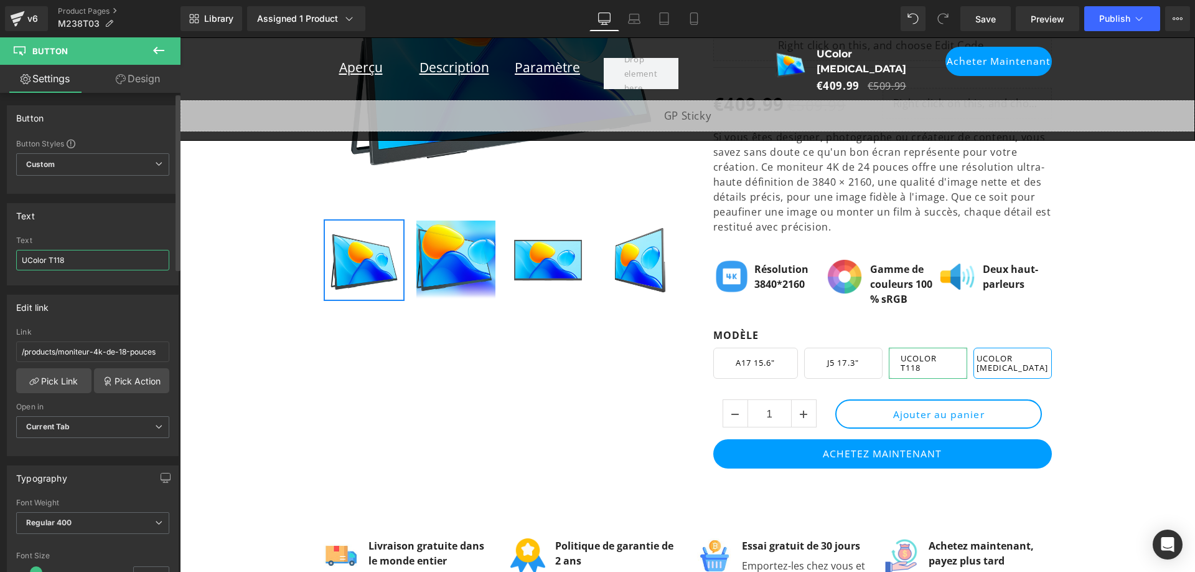
scroll to position [0, 0]
drag, startPoint x: 47, startPoint y: 259, endPoint x: 19, endPoint y: 260, distance: 28.7
click at [19, 260] on input "UColor T118" at bounding box center [92, 260] width 153 height 21
click at [87, 261] on input "T118" at bounding box center [92, 260] width 153 height 21
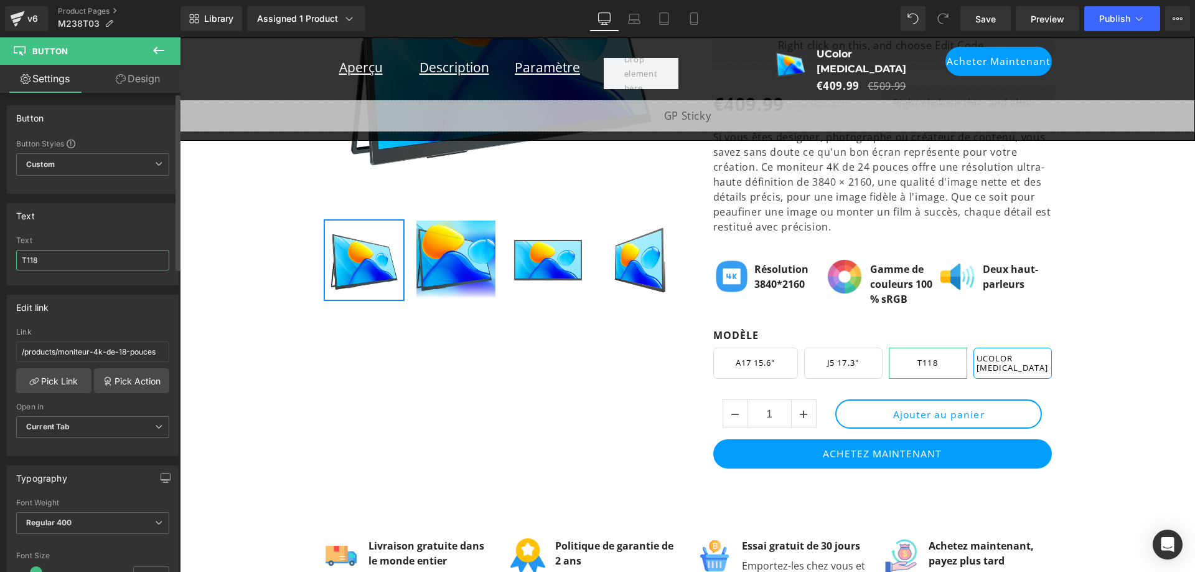
click at [24, 258] on input "T118" at bounding box center [92, 260] width 153 height 21
click at [82, 263] on input "T118" at bounding box center [92, 260] width 153 height 21
type input "T118 18""
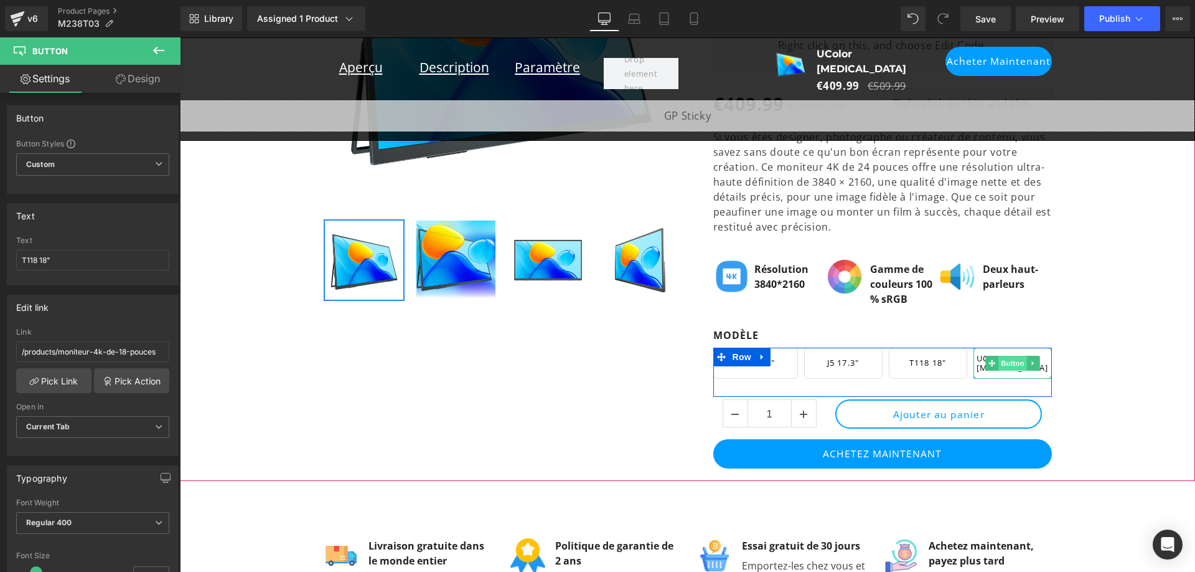
click at [1005, 355] on span "Button" at bounding box center [1013, 362] width 29 height 15
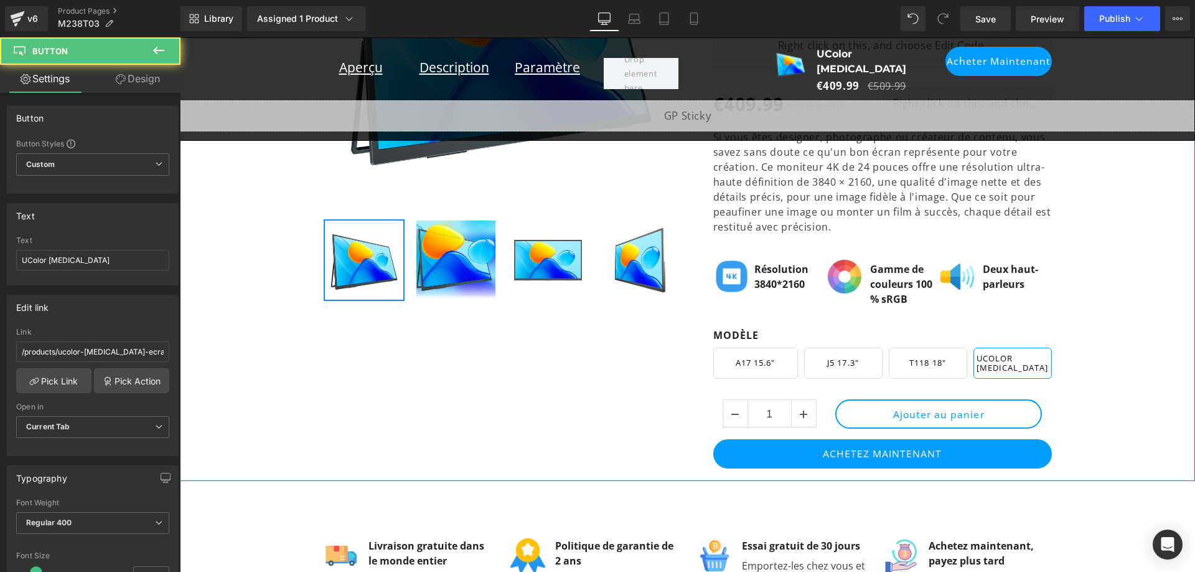
scroll to position [0, 0]
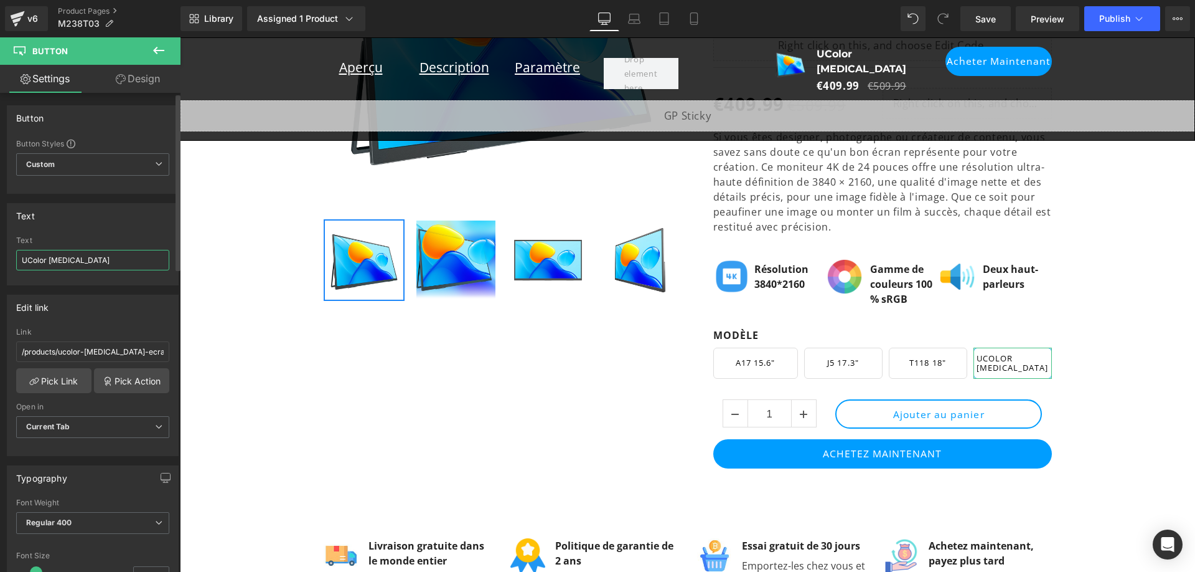
drag, startPoint x: 49, startPoint y: 259, endPoint x: 9, endPoint y: 258, distance: 39.2
click at [9, 258] on div "UColor T3 Text UColor T3" at bounding box center [92, 260] width 171 height 49
click at [90, 255] on input "T3" at bounding box center [92, 260] width 153 height 21
type input "T3 23.8""
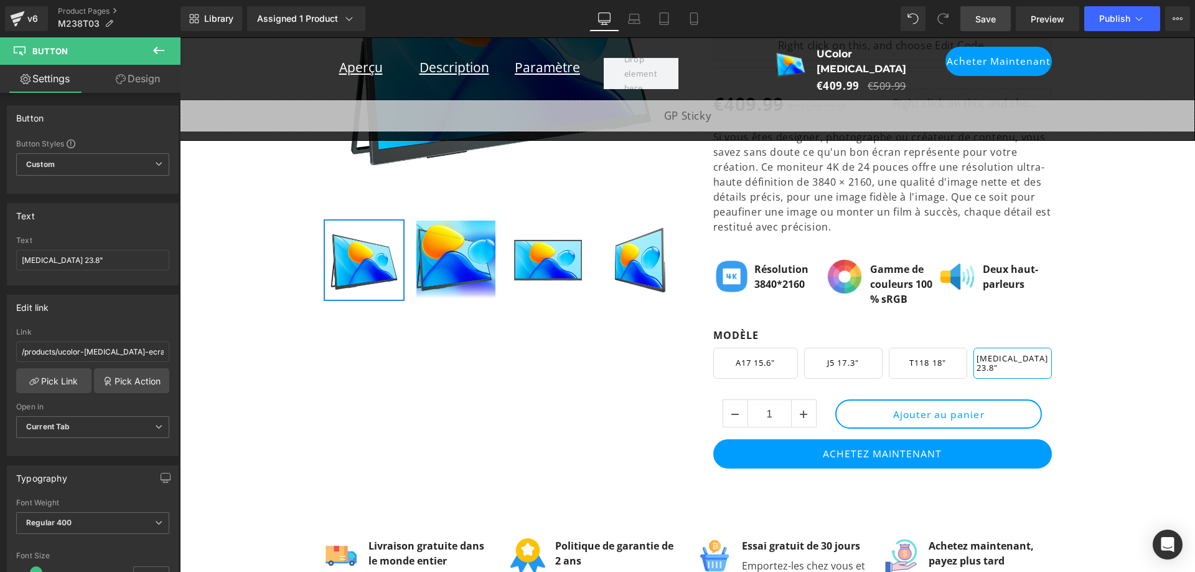
click at [1004, 15] on link "Save" at bounding box center [986, 18] width 50 height 25
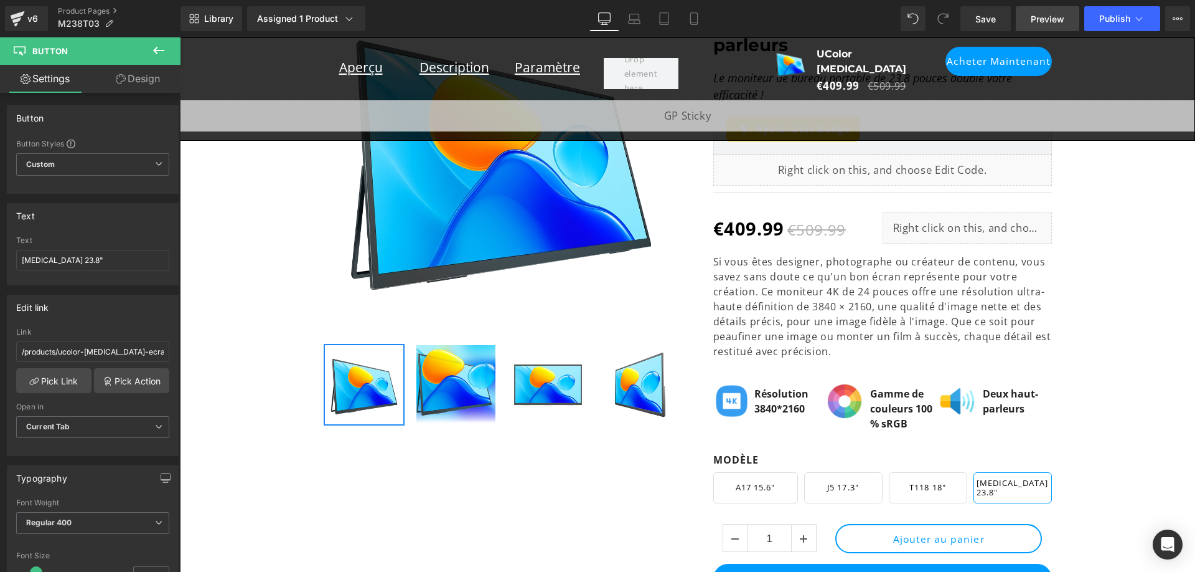
scroll to position [0, 689]
click at [984, 20] on span "Save" at bounding box center [986, 18] width 21 height 13
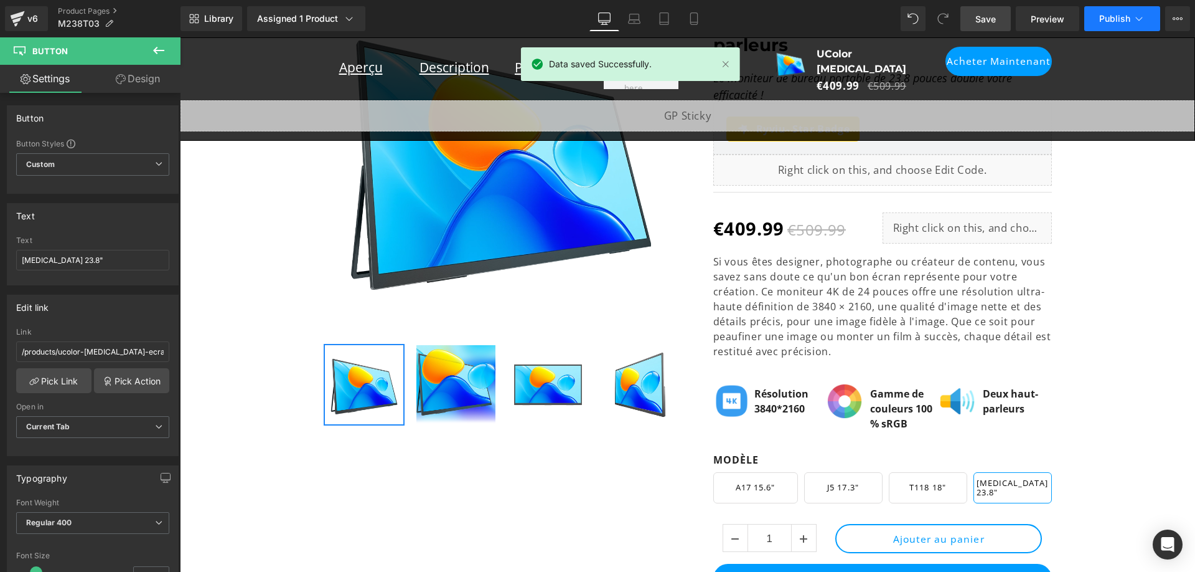
scroll to position [0, 0]
click at [1114, 16] on span "Publish" at bounding box center [1114, 19] width 31 height 10
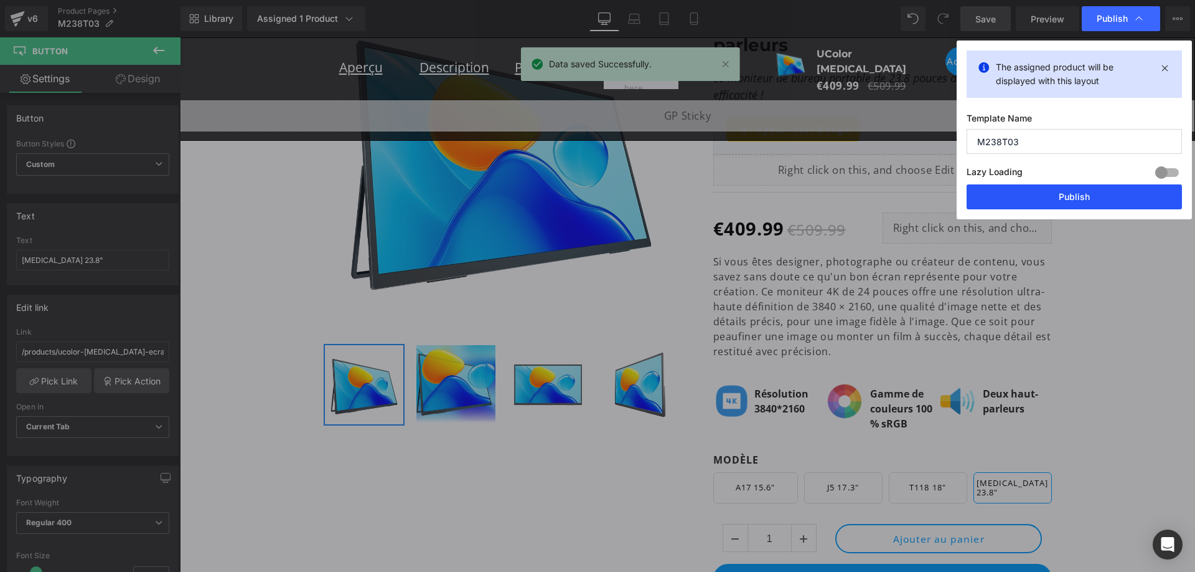
click at [1114, 189] on button "Publish" at bounding box center [1074, 196] width 215 height 25
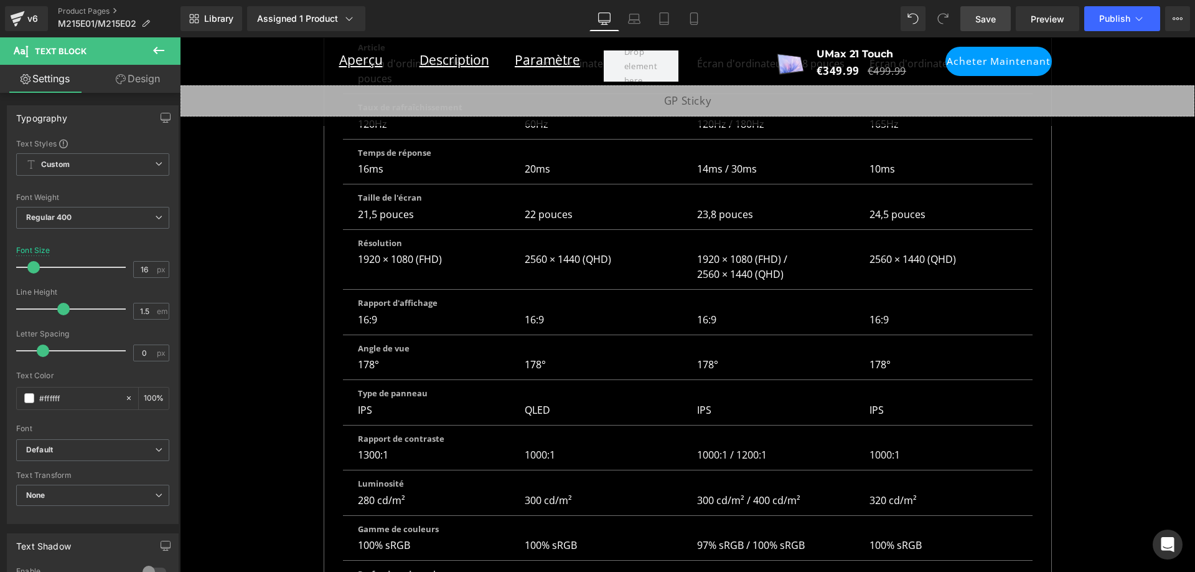
click at [990, 24] on span "Save" at bounding box center [986, 18] width 21 height 13
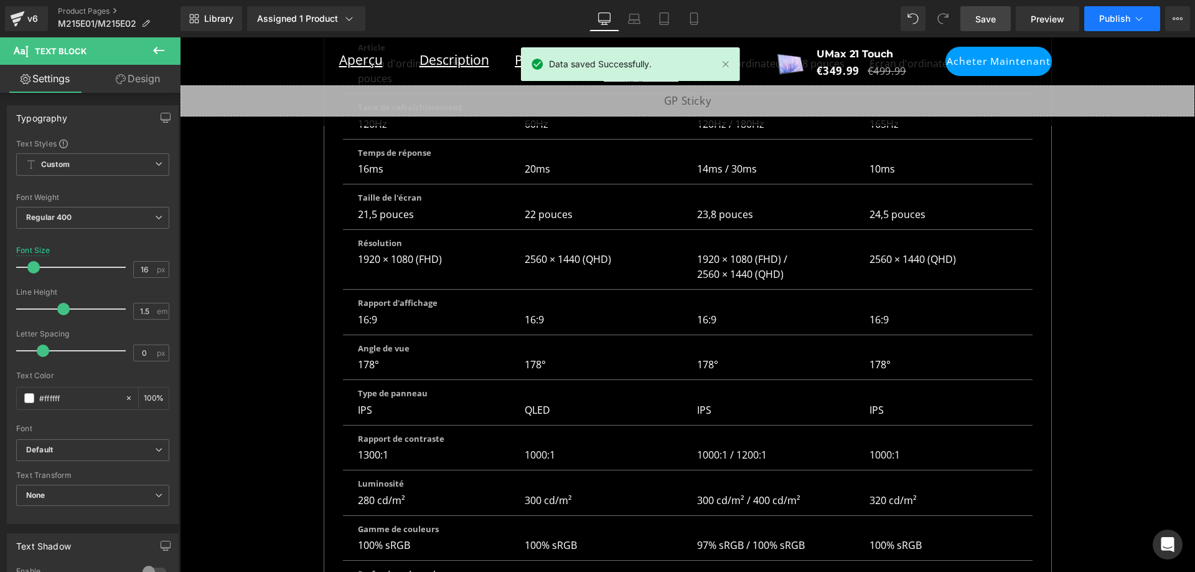
click at [1115, 14] on span "Publish" at bounding box center [1114, 19] width 31 height 10
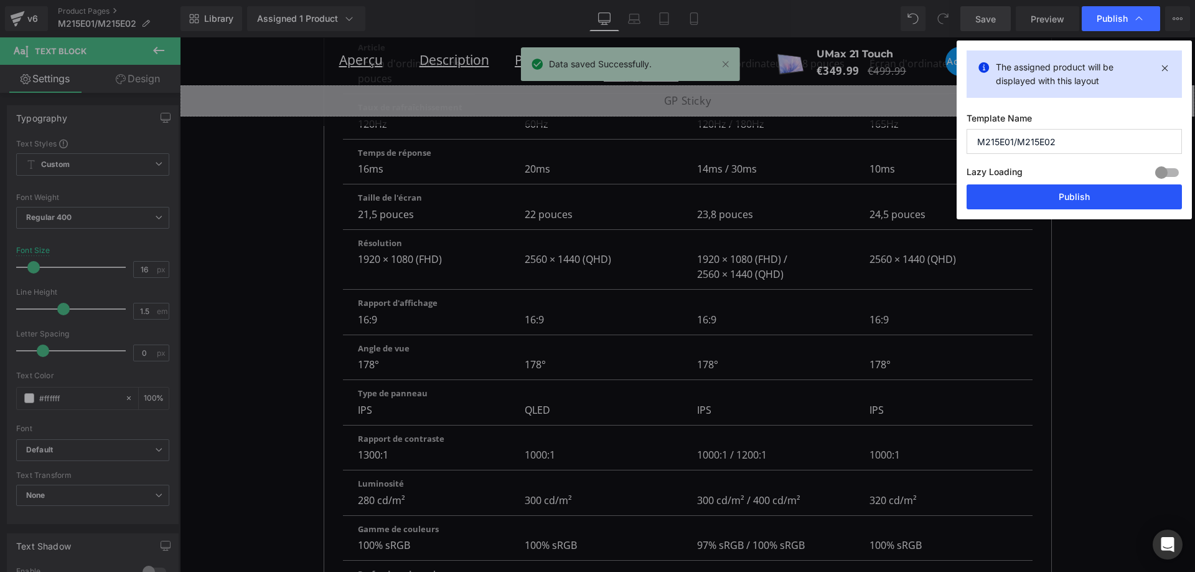
click at [1084, 196] on button "Publish" at bounding box center [1074, 196] width 215 height 25
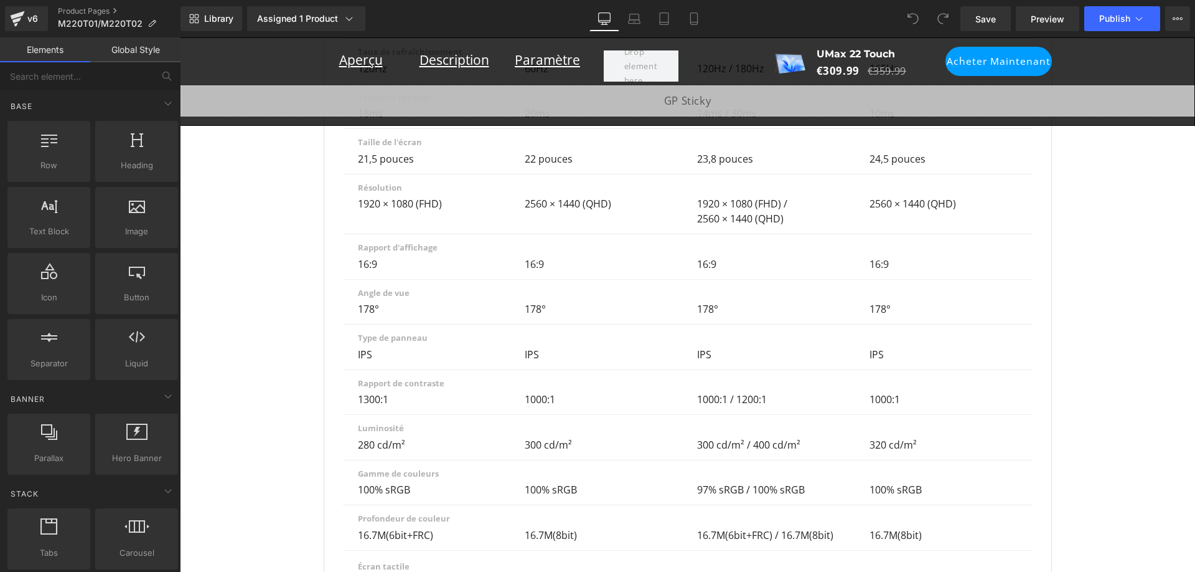
scroll to position [0, 1378]
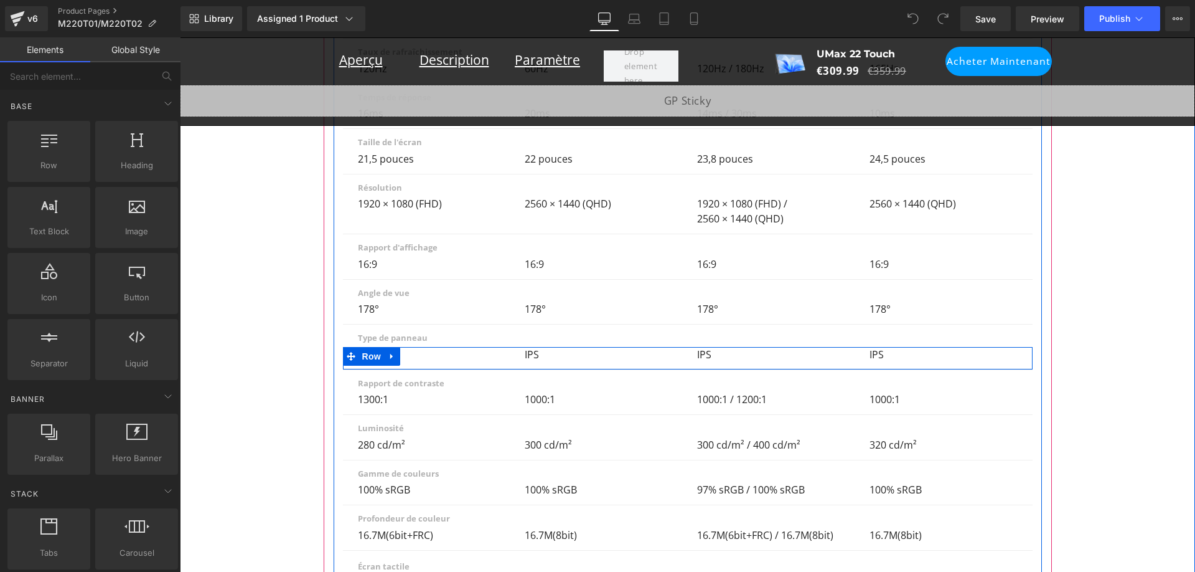
click at [528, 347] on p "IPS" at bounding box center [599, 354] width 148 height 15
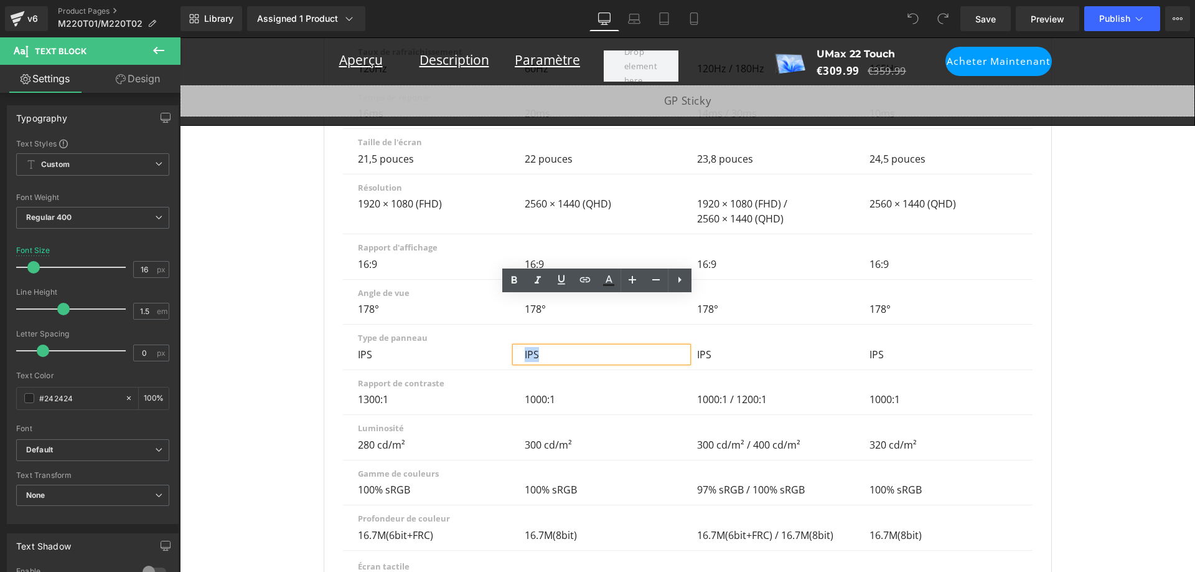
drag, startPoint x: 539, startPoint y: 304, endPoint x: 518, endPoint y: 300, distance: 20.9
click at [518, 347] on div "IPS" at bounding box center [601, 354] width 172 height 15
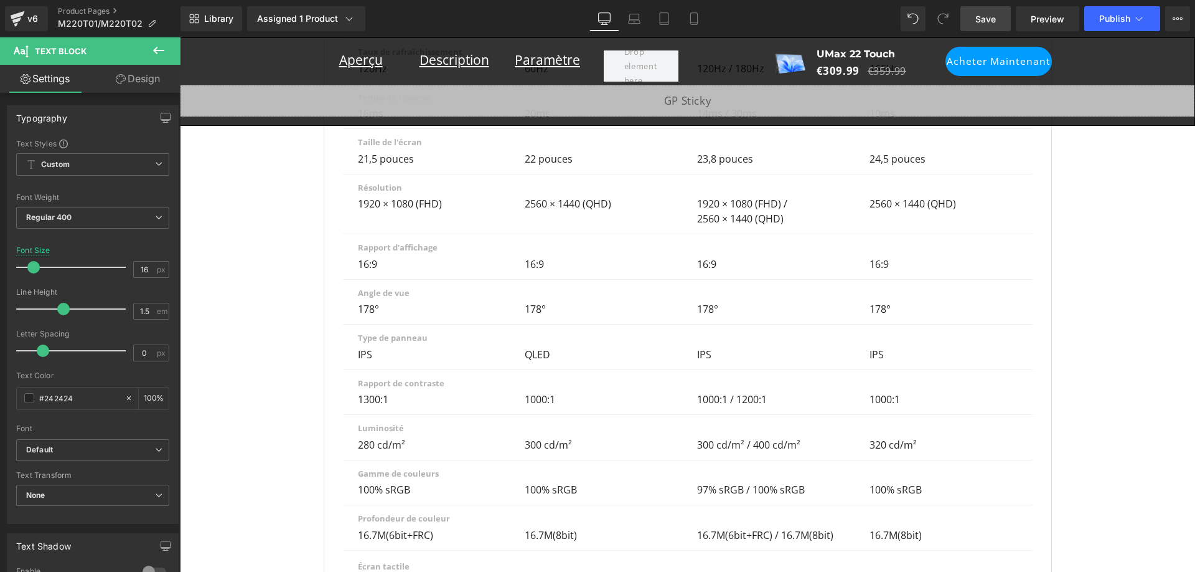
click at [987, 14] on span "Save" at bounding box center [986, 18] width 21 height 13
drag, startPoint x: 983, startPoint y: 21, endPoint x: 1000, endPoint y: 19, distance: 16.9
click at [983, 21] on span "Save" at bounding box center [986, 18] width 21 height 13
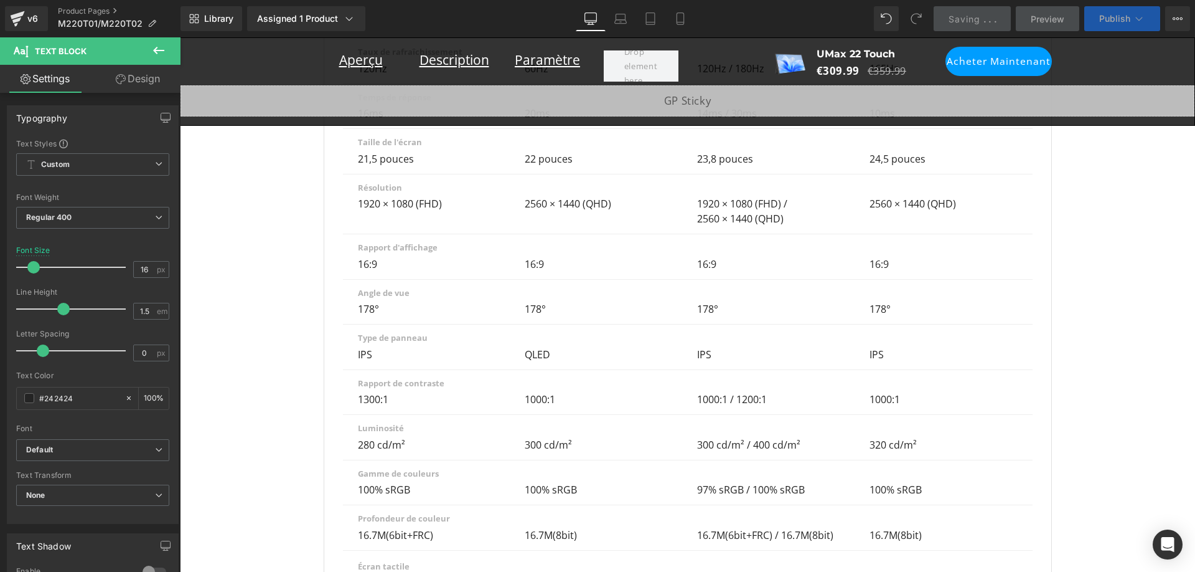
scroll to position [0, 0]
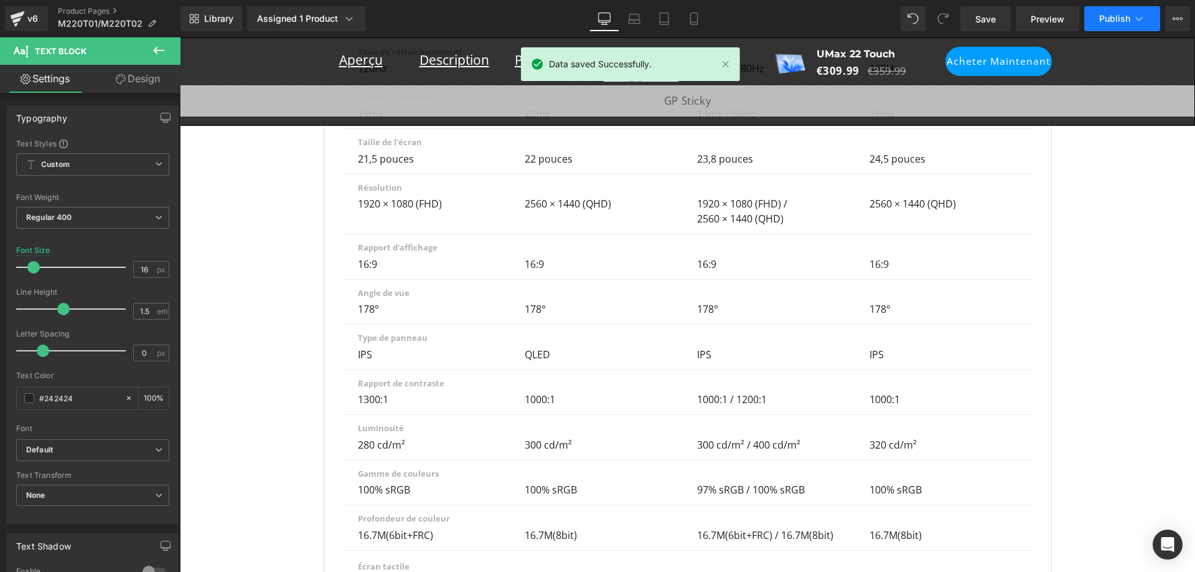
click at [1113, 14] on span "Publish" at bounding box center [1114, 19] width 31 height 10
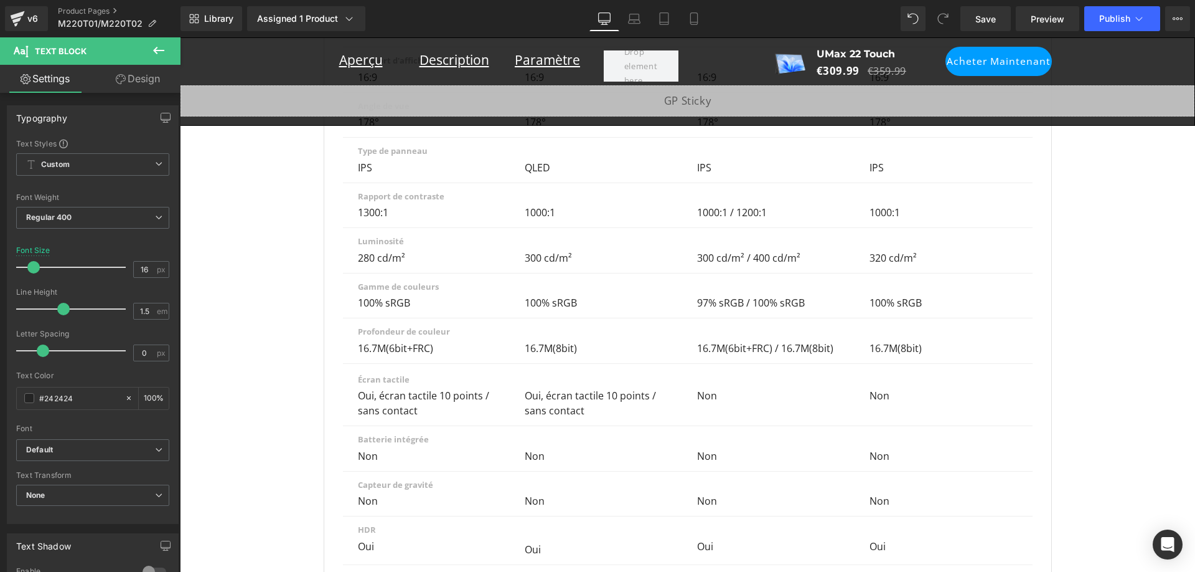
scroll to position [8508, 0]
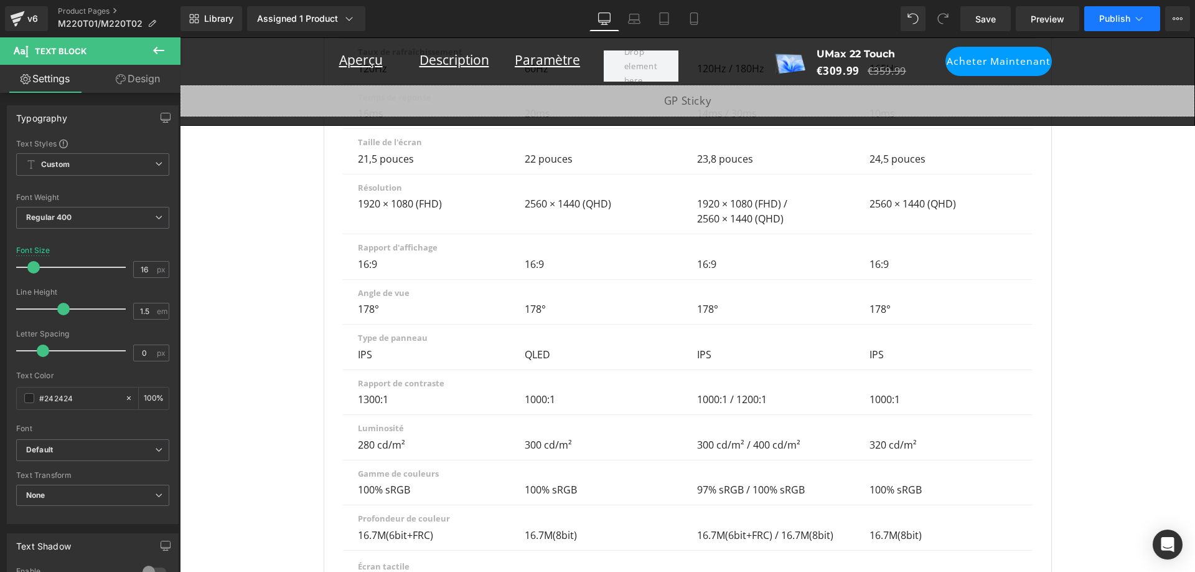
click at [1112, 22] on span "Publish" at bounding box center [1114, 19] width 31 height 10
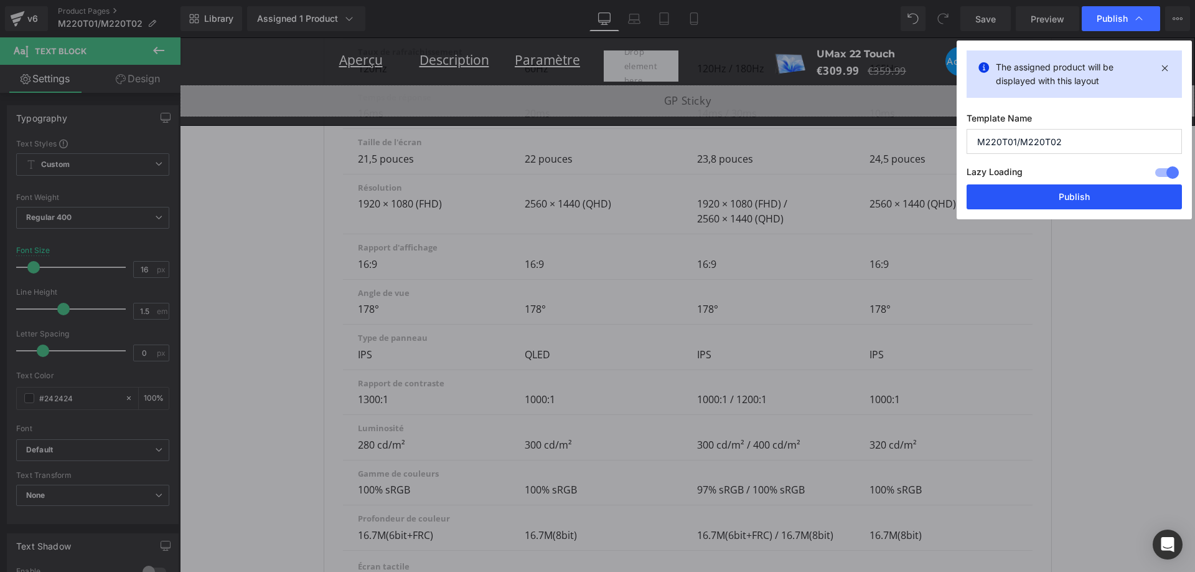
click at [1078, 192] on button "Publish" at bounding box center [1074, 196] width 215 height 25
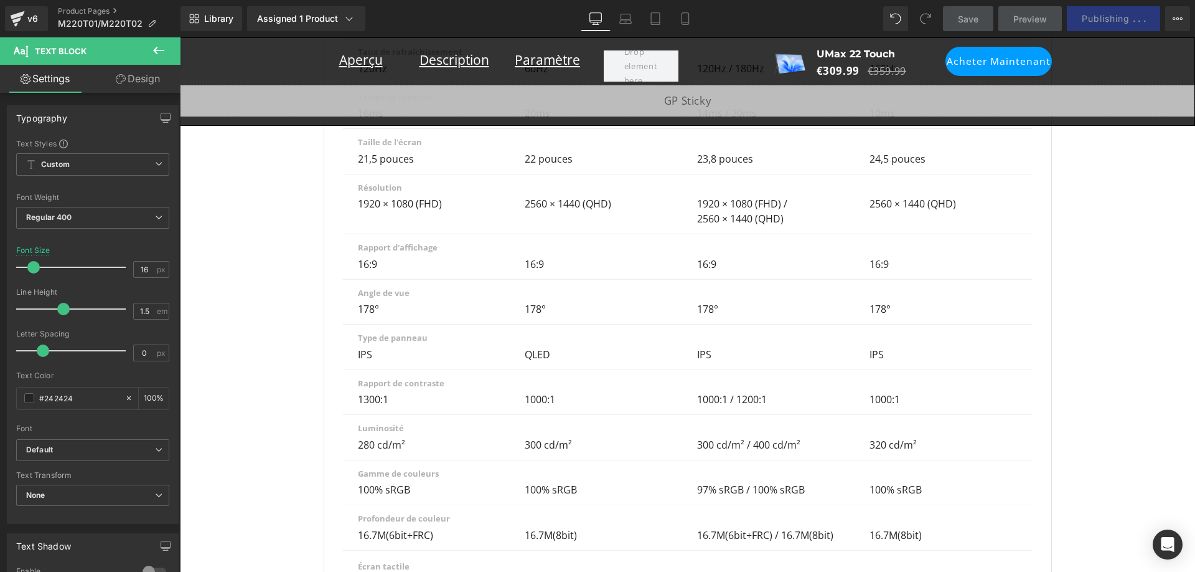
scroll to position [0, 689]
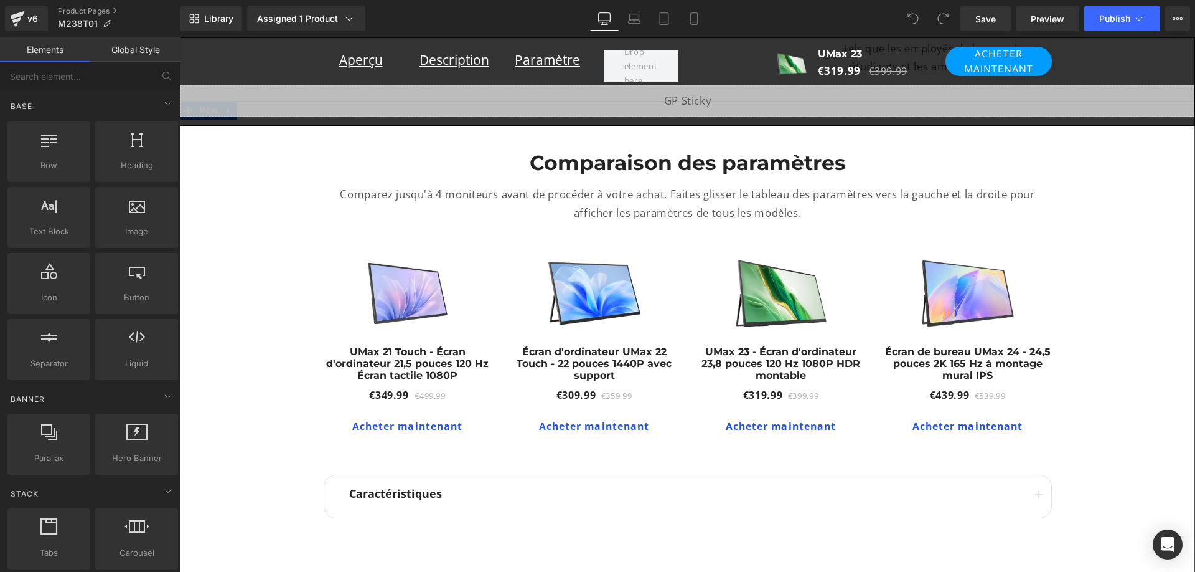
scroll to position [7159, 0]
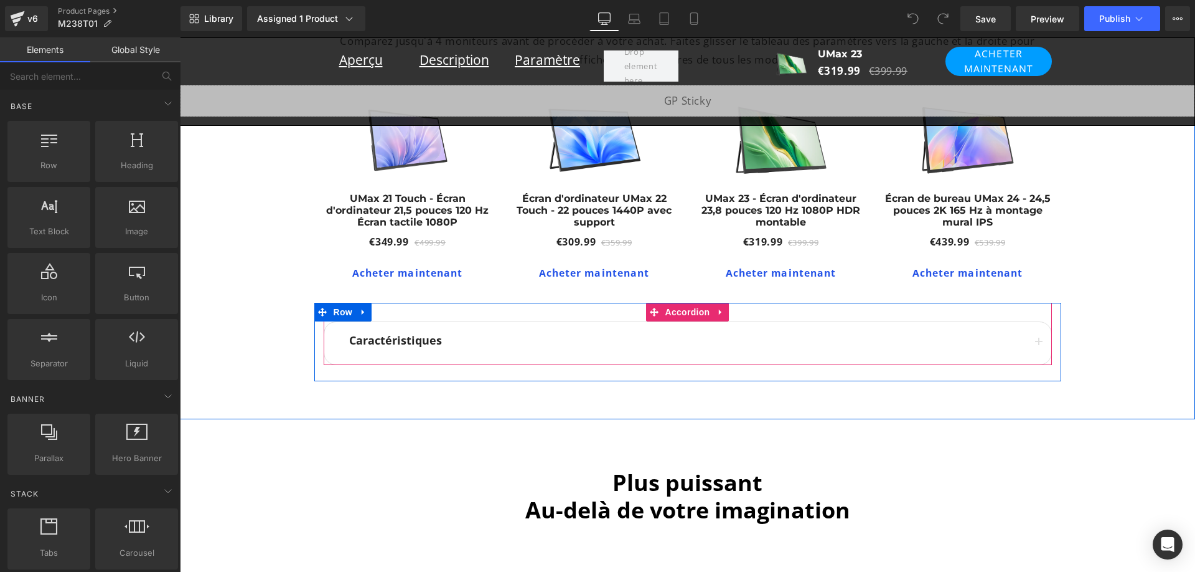
click at [1032, 341] on button "button" at bounding box center [1039, 343] width 25 height 43
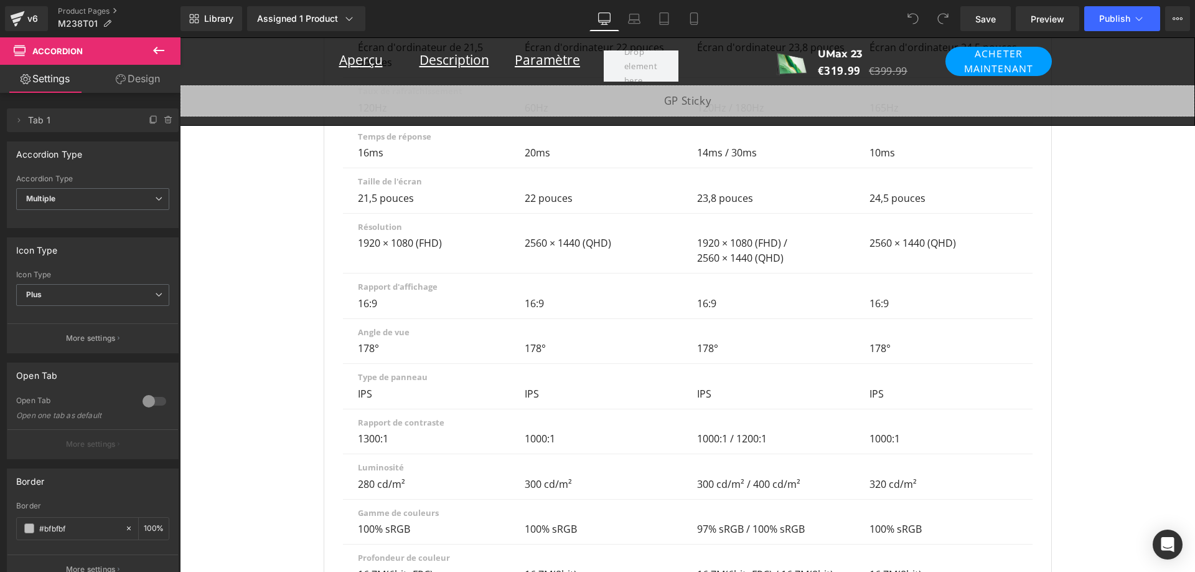
scroll to position [7657, 0]
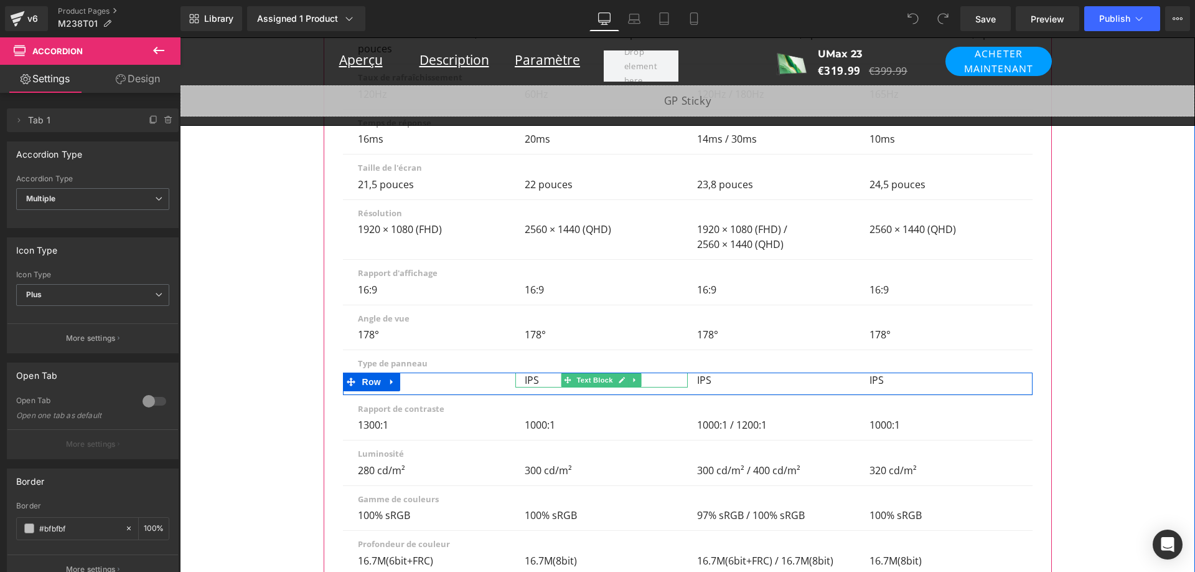
click at [530, 372] on p "IPS" at bounding box center [599, 379] width 148 height 15
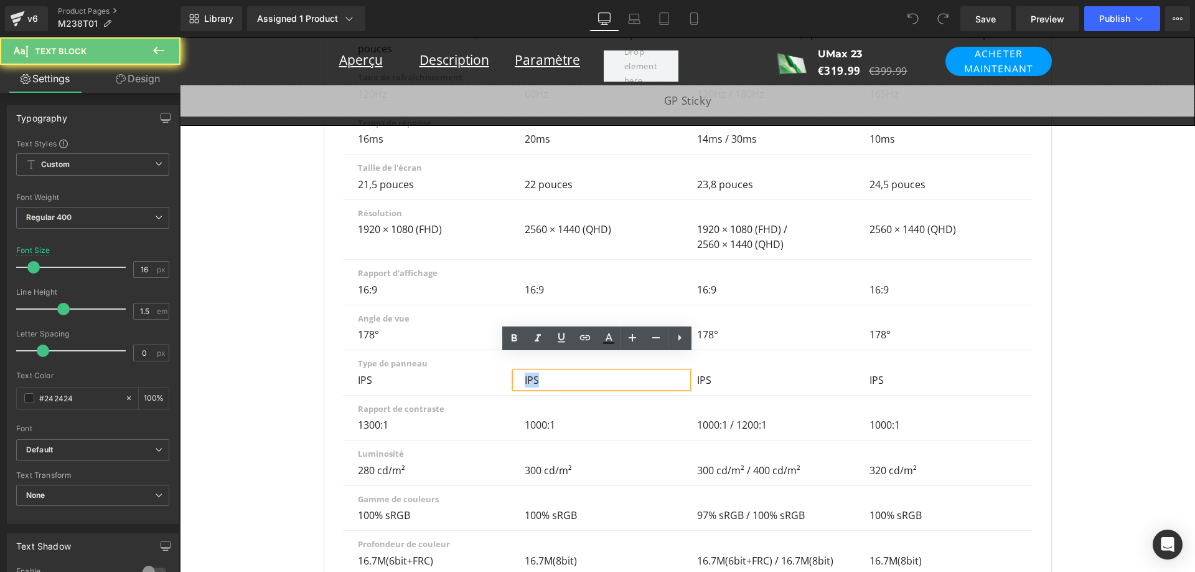
scroll to position [0, 689]
drag, startPoint x: 541, startPoint y: 362, endPoint x: 517, endPoint y: 360, distance: 24.4
click at [516, 372] on div "IPS" at bounding box center [601, 379] width 172 height 15
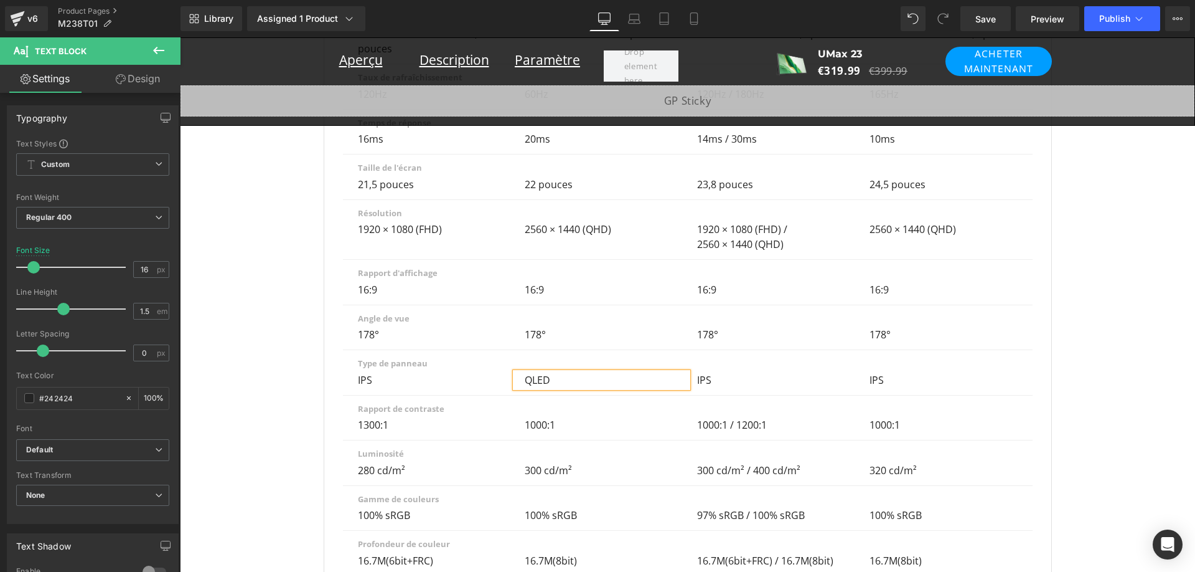
scroll to position [0, 1378]
drag, startPoint x: 1066, startPoint y: 202, endPoint x: 1068, endPoint y: 187, distance: 15.0
click at [1066, 202] on div "Comparaison des paramètres Heading Comparez jusqu'à 4 moniteurs avant de procéd…" at bounding box center [687, 531] width 1015 height 2065
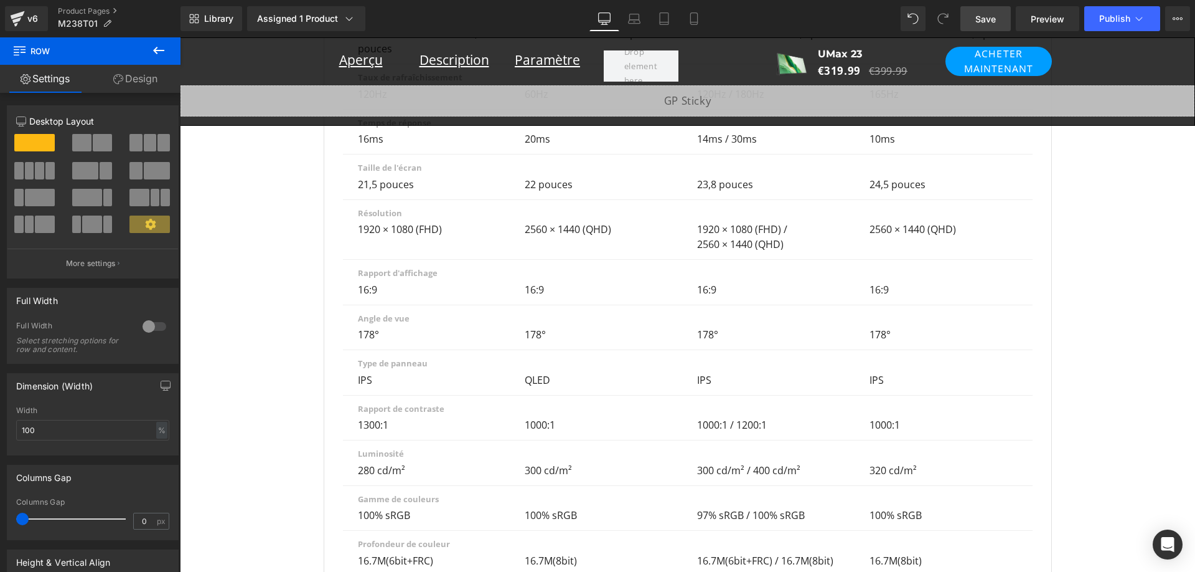
click at [990, 27] on link "Save" at bounding box center [986, 18] width 50 height 25
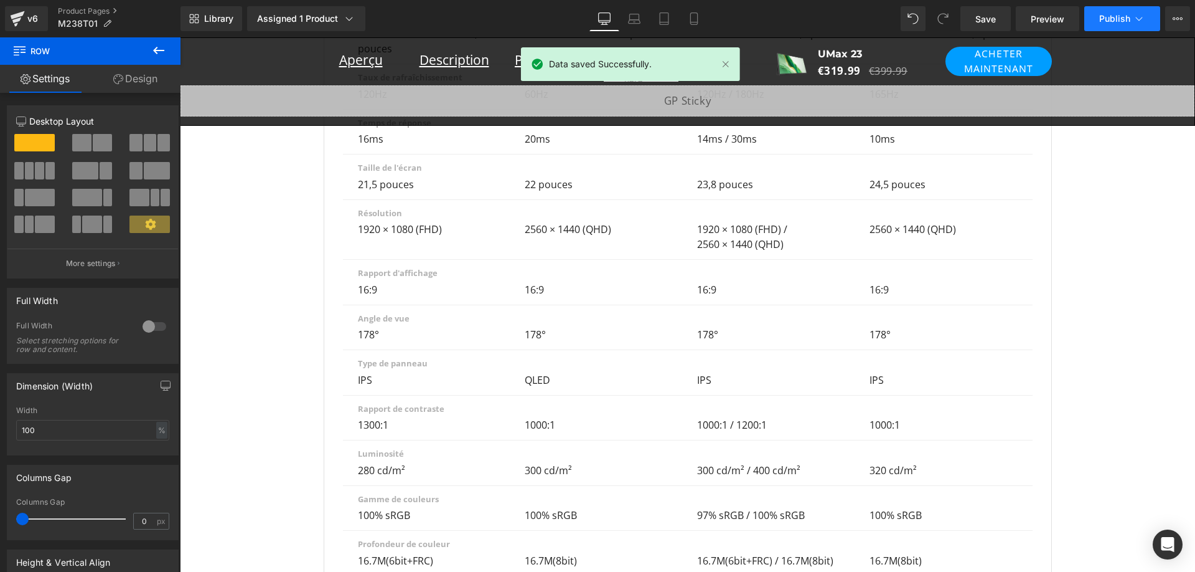
click at [1111, 19] on span "Publish" at bounding box center [1114, 19] width 31 height 10
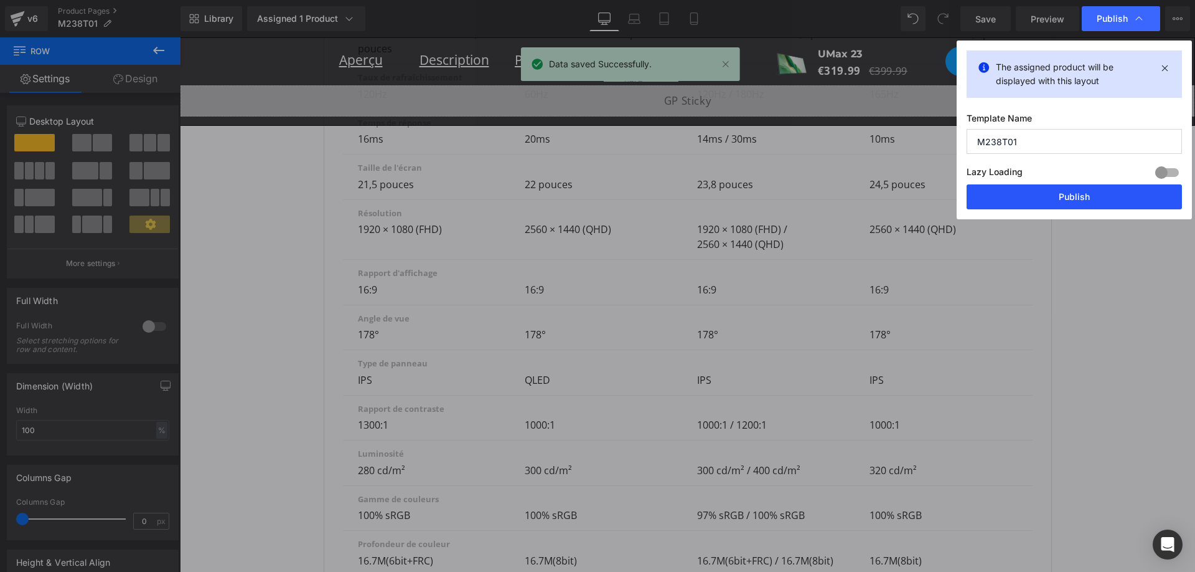
click at [1104, 193] on button "Publish" at bounding box center [1074, 196] width 215 height 25
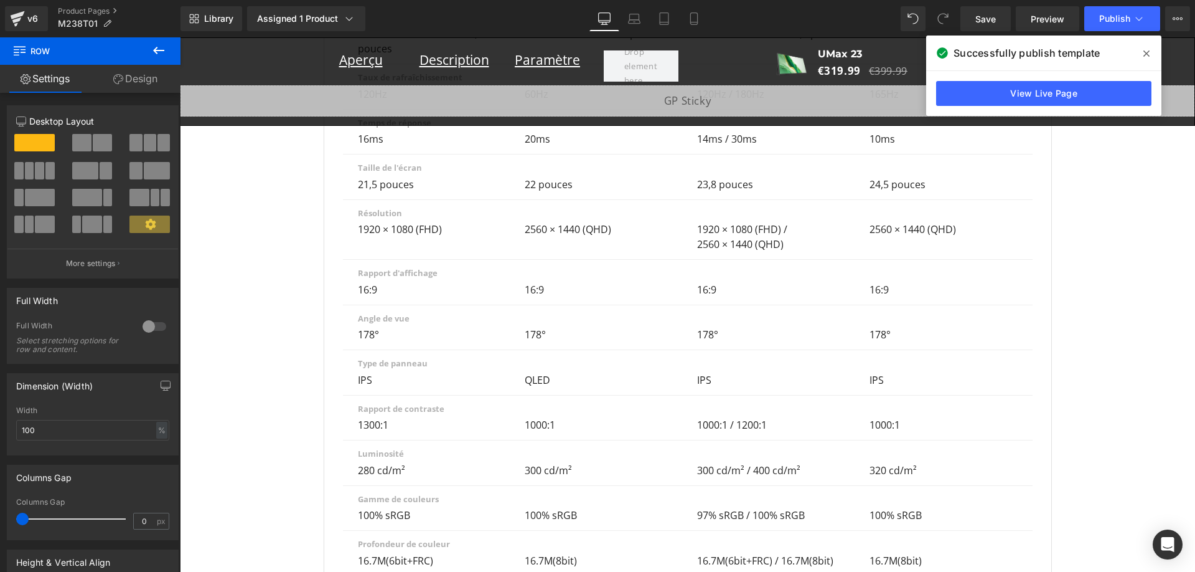
scroll to position [0, 0]
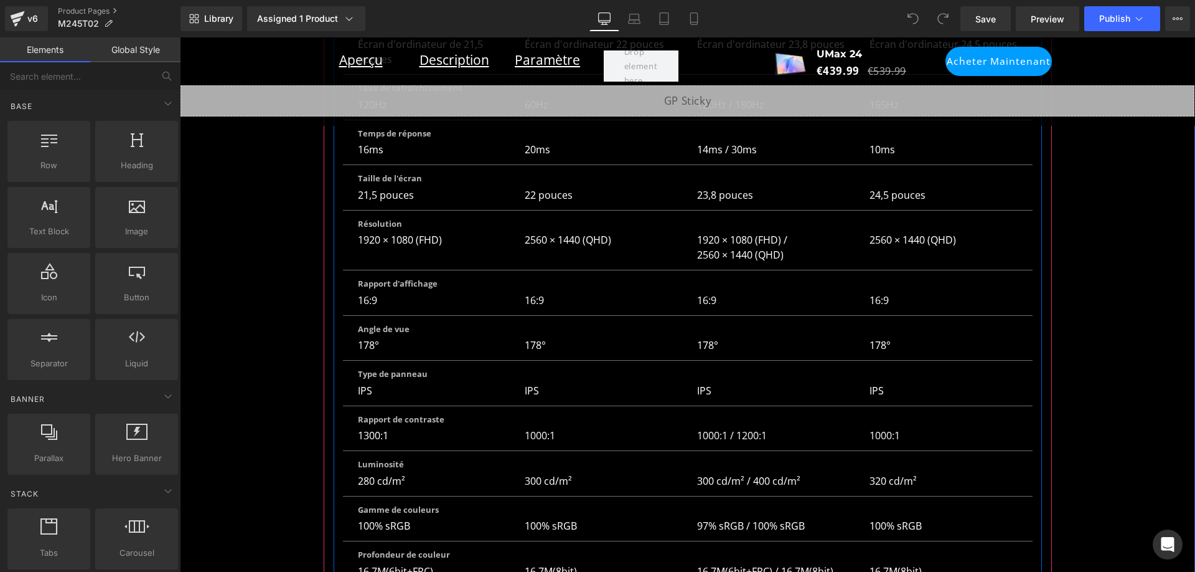
scroll to position [0, 1378]
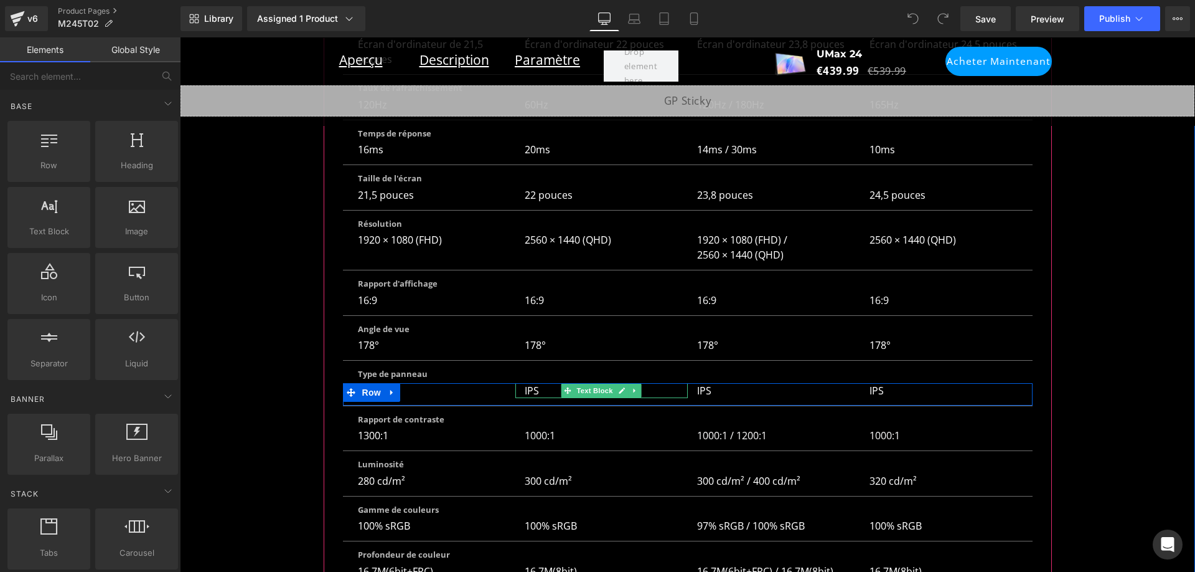
click at [534, 383] on p "IPS" at bounding box center [599, 390] width 148 height 15
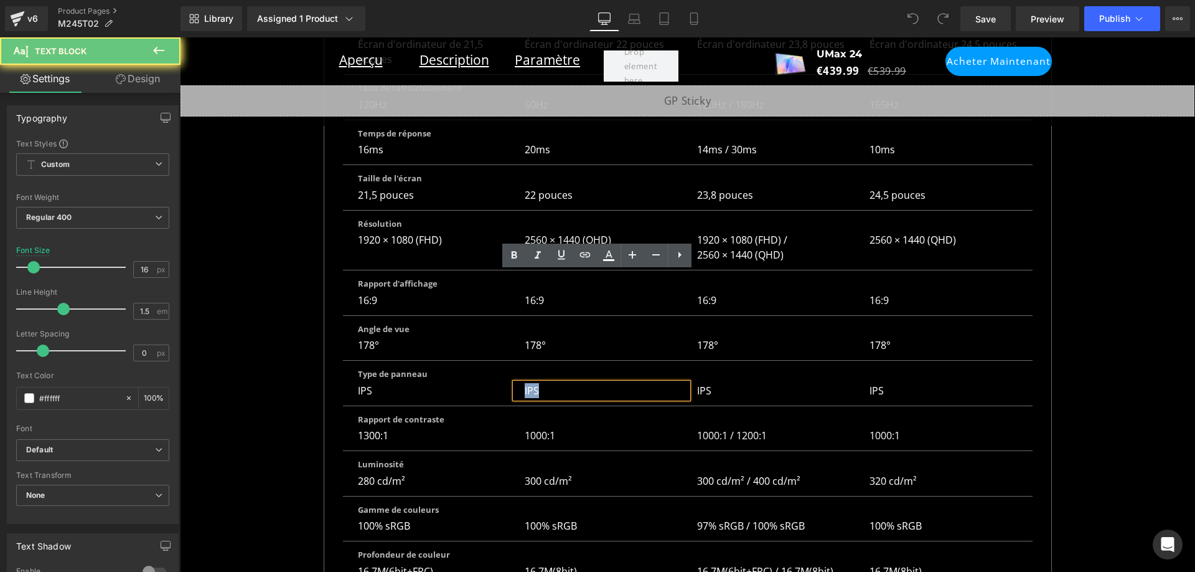
drag, startPoint x: 535, startPoint y: 278, endPoint x: 513, endPoint y: 280, distance: 21.9
click at [515, 383] on div "IPS" at bounding box center [601, 390] width 172 height 15
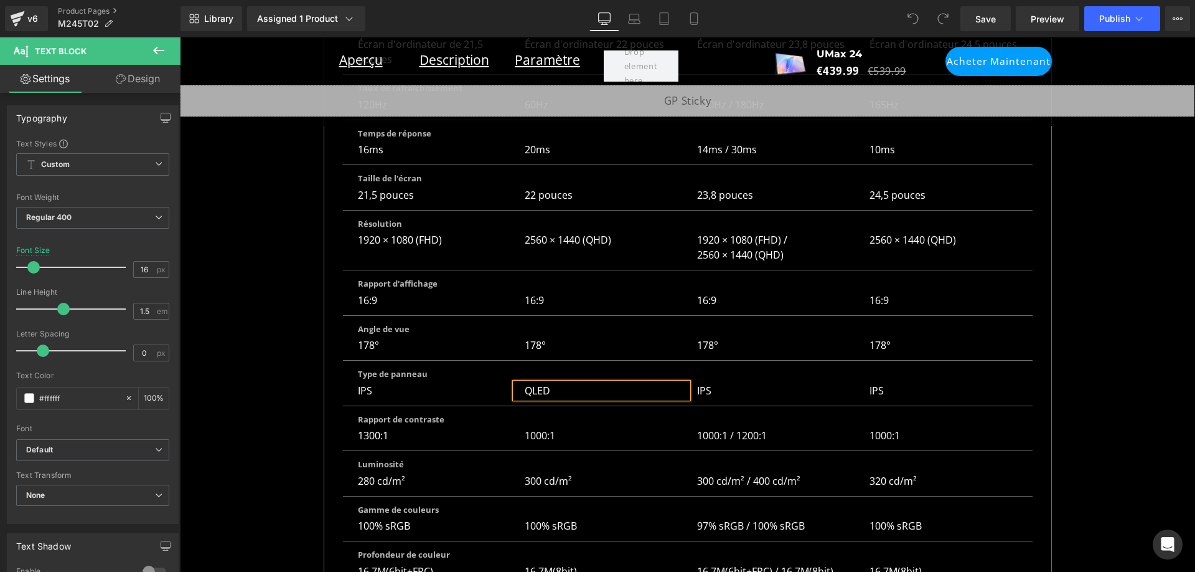
scroll to position [0, 0]
click at [998, 22] on link "Save" at bounding box center [986, 18] width 50 height 25
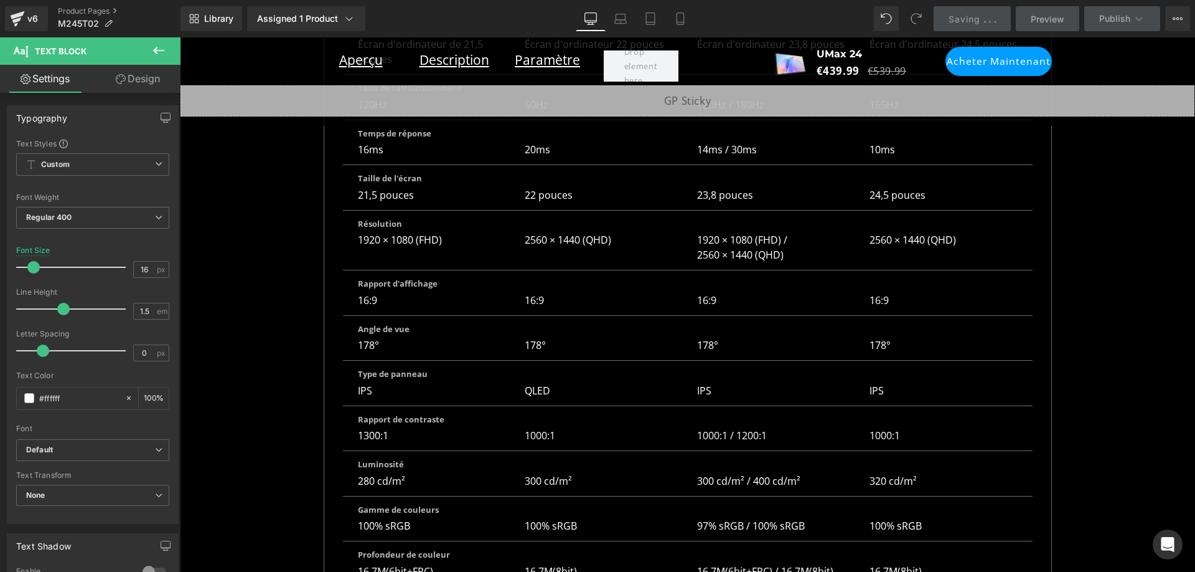
scroll to position [0, 689]
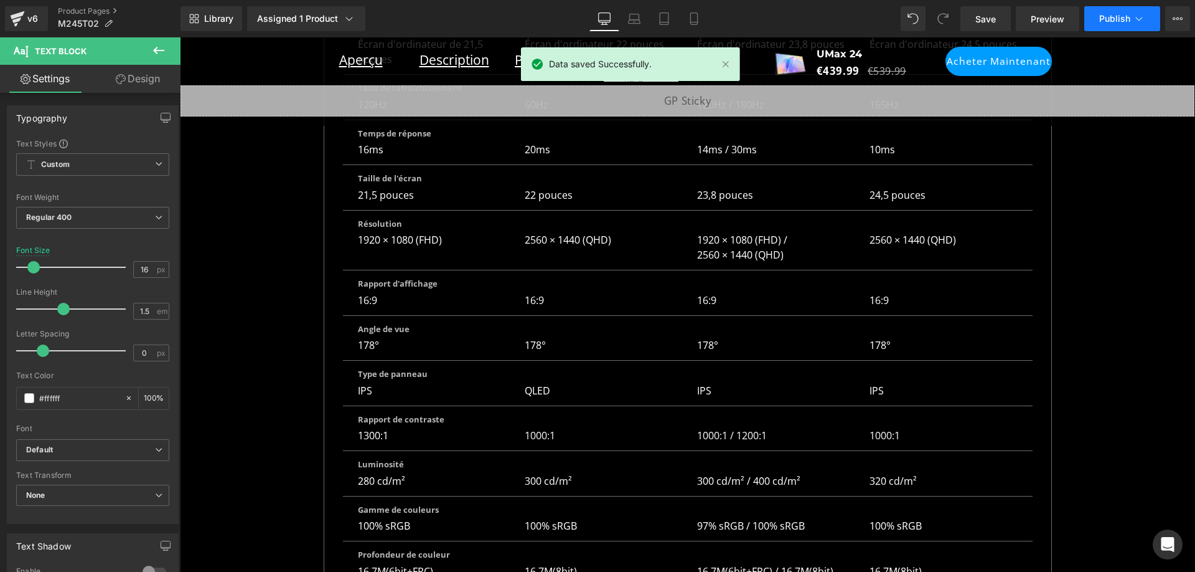
click at [1108, 19] on span "Publish" at bounding box center [1114, 19] width 31 height 10
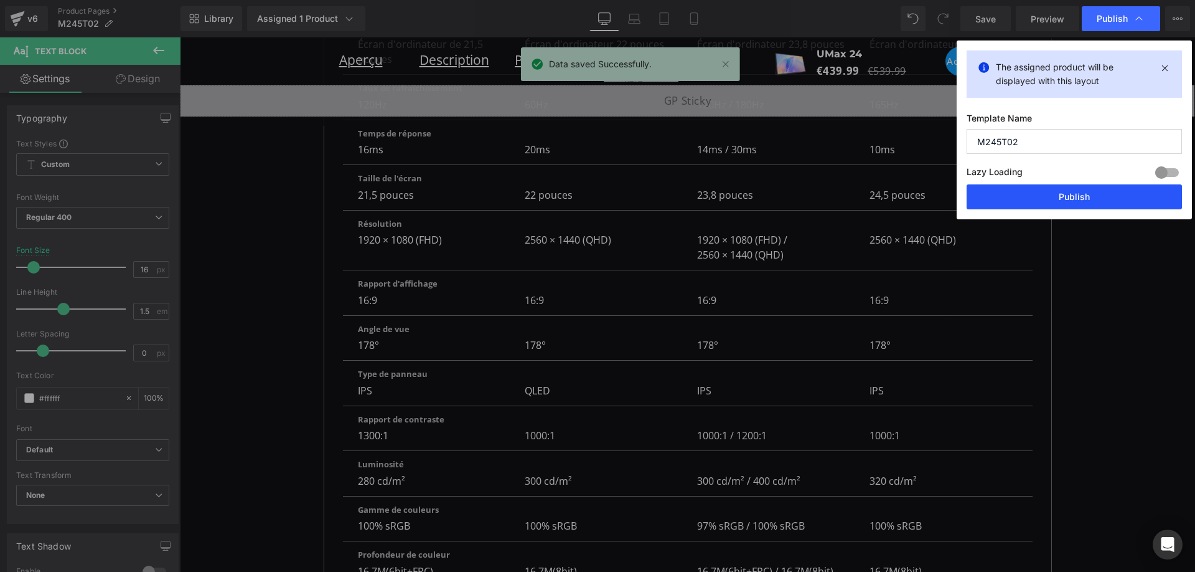
scroll to position [0, 1378]
click at [1089, 195] on button "Publish" at bounding box center [1074, 196] width 215 height 25
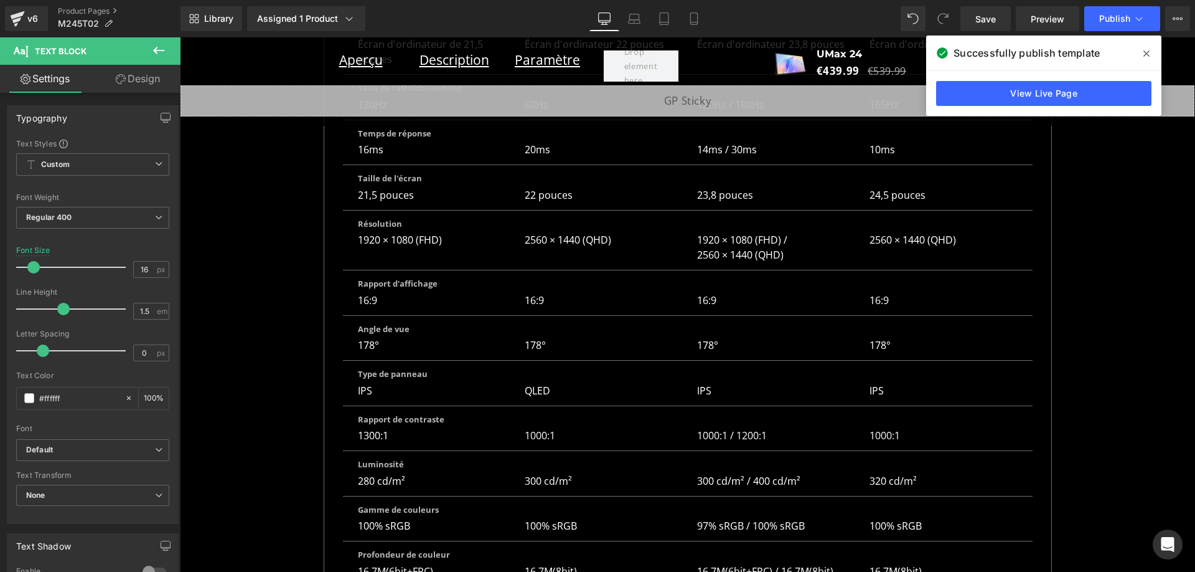
scroll to position [0, 0]
